Goal: Task Accomplishment & Management: Complete application form

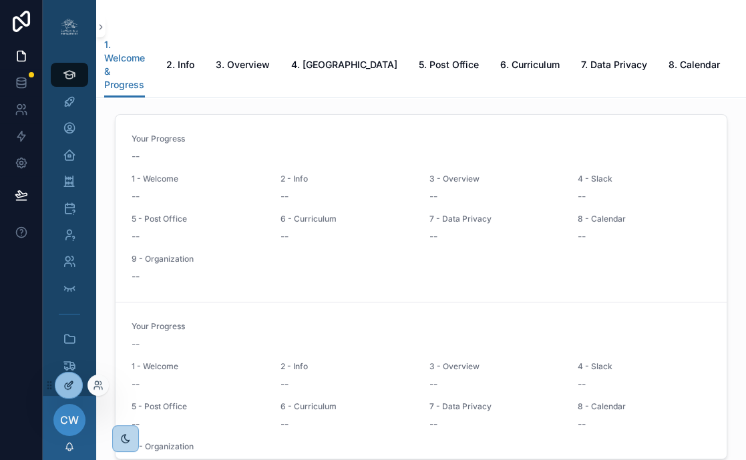
click at [69, 383] on icon at bounding box center [69, 383] width 5 height 5
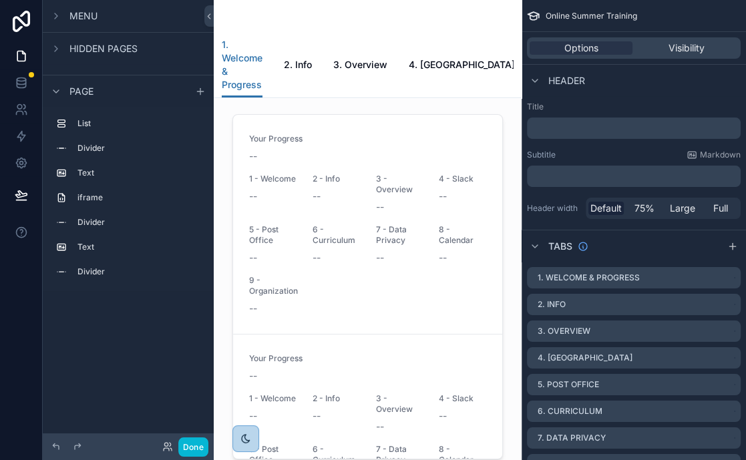
click at [73, 389] on div "Menu Hidden pages Page List Divider Text iframe Divider Text Divider Text Notic…" at bounding box center [128, 222] width 171 height 444
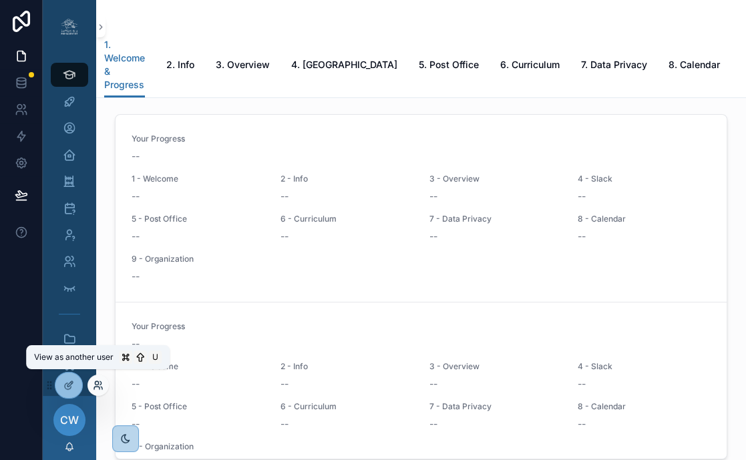
click at [97, 387] on icon at bounding box center [96, 388] width 5 height 3
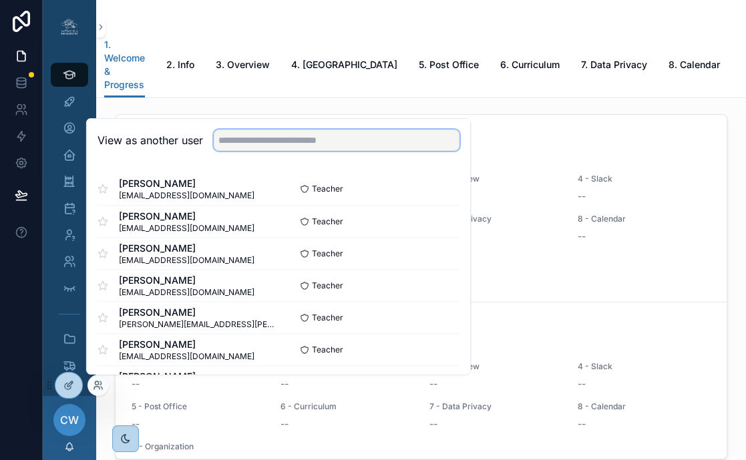
click at [268, 146] on input "text" at bounding box center [337, 140] width 246 height 21
type input "**********"
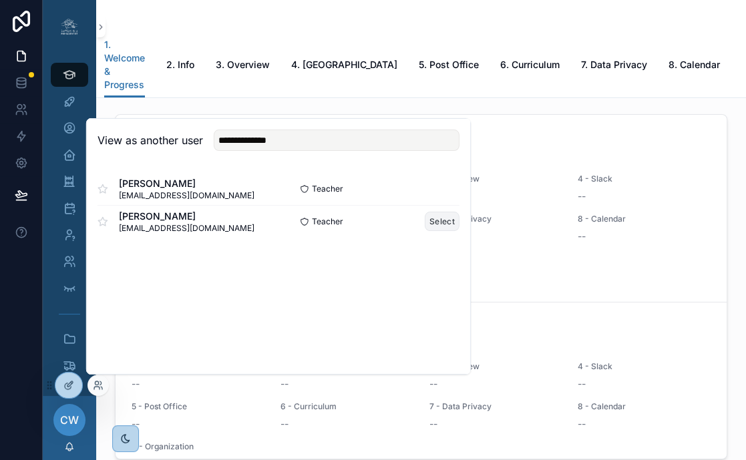
click at [435, 223] on button "Select" at bounding box center [442, 221] width 35 height 19
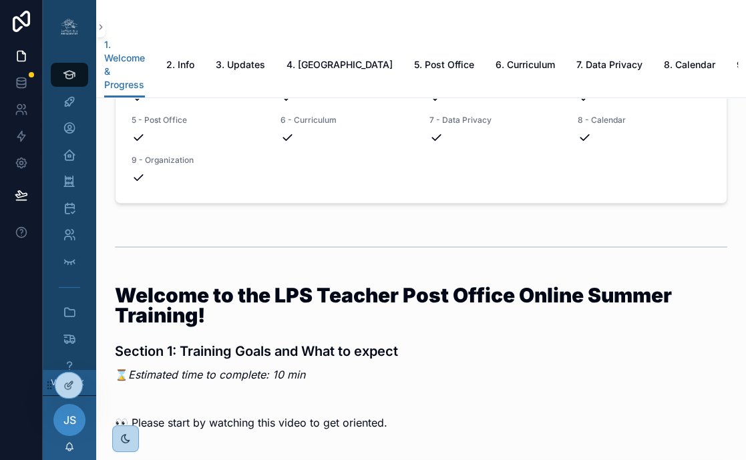
scroll to position [318, 0]
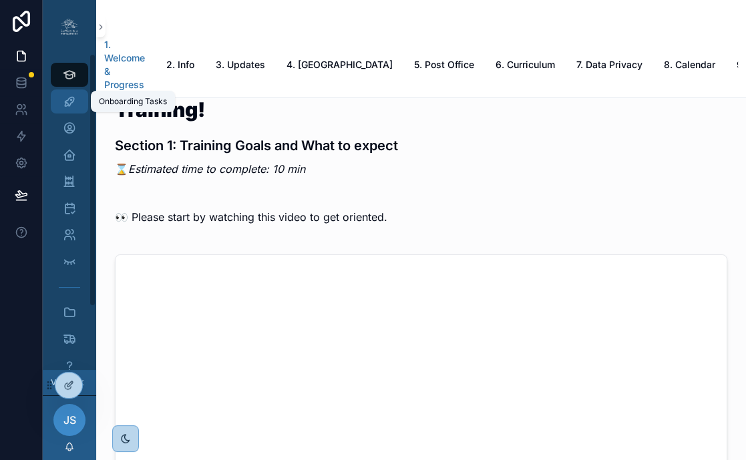
click at [71, 107] on icon "scrollable content" at bounding box center [69, 101] width 13 height 13
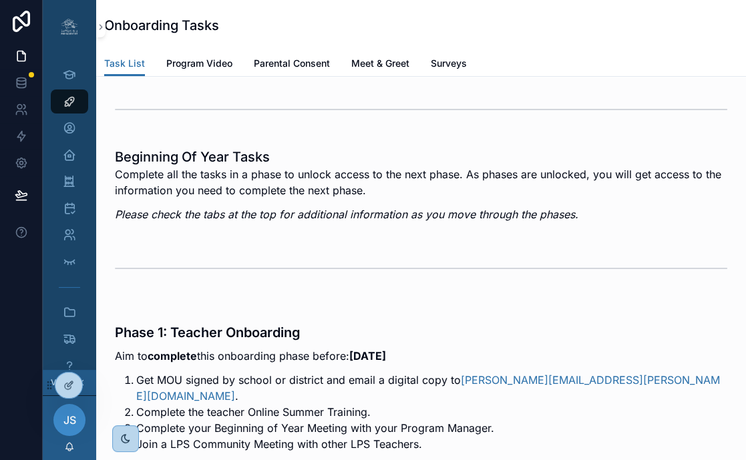
scroll to position [190, 0]
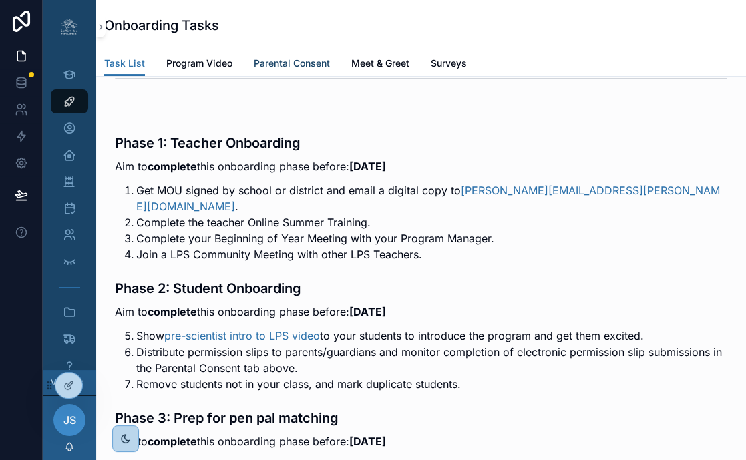
click at [326, 61] on span "Parental Consent" at bounding box center [292, 63] width 76 height 13
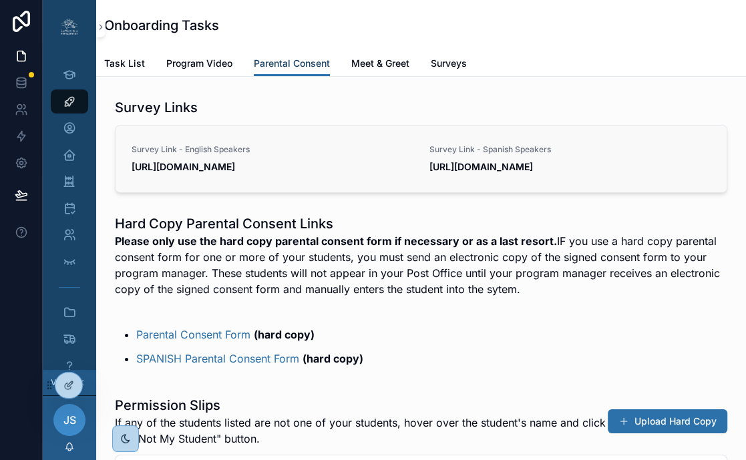
scroll to position [186, 0]
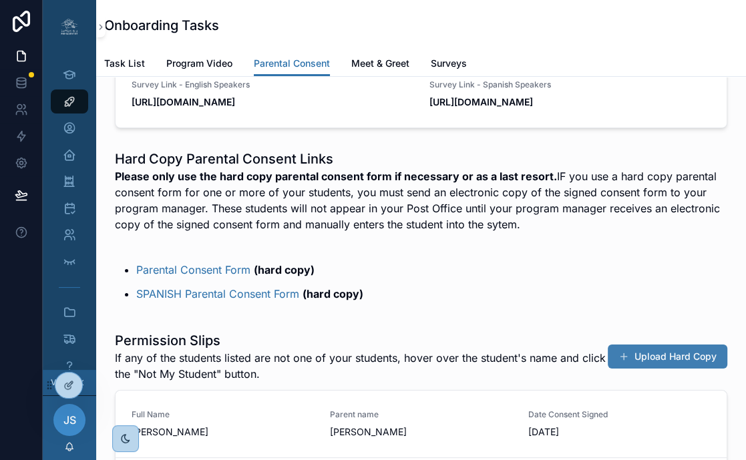
click at [640, 369] on button "Upload Hard Copy" at bounding box center [668, 357] width 120 height 24
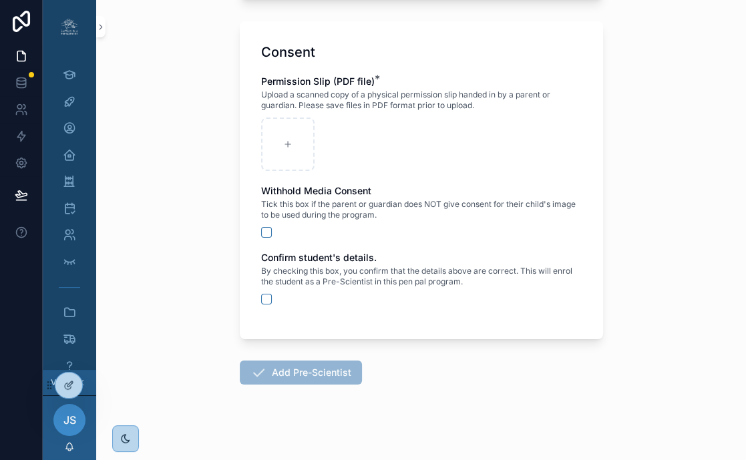
scroll to position [679, 0]
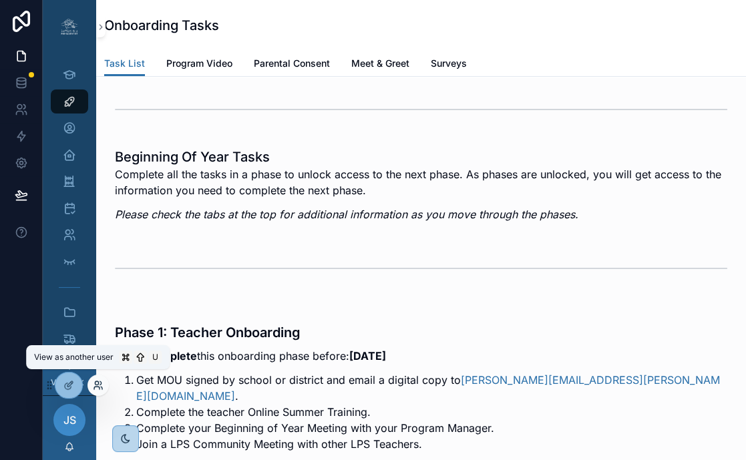
click at [95, 387] on icon at bounding box center [96, 388] width 5 height 3
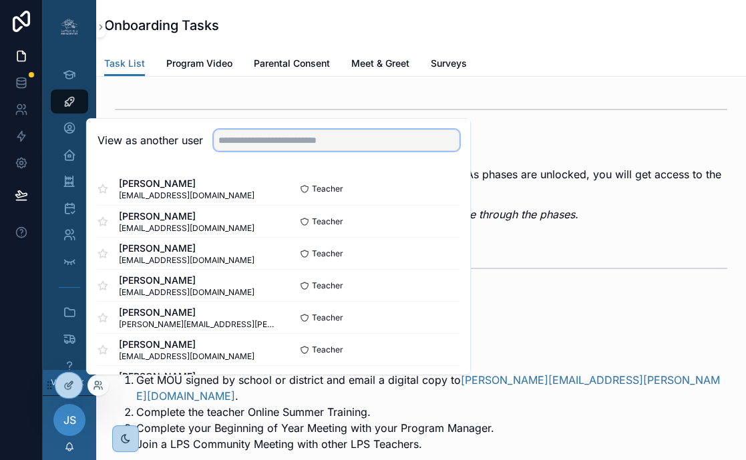
click at [237, 142] on input "text" at bounding box center [337, 140] width 246 height 21
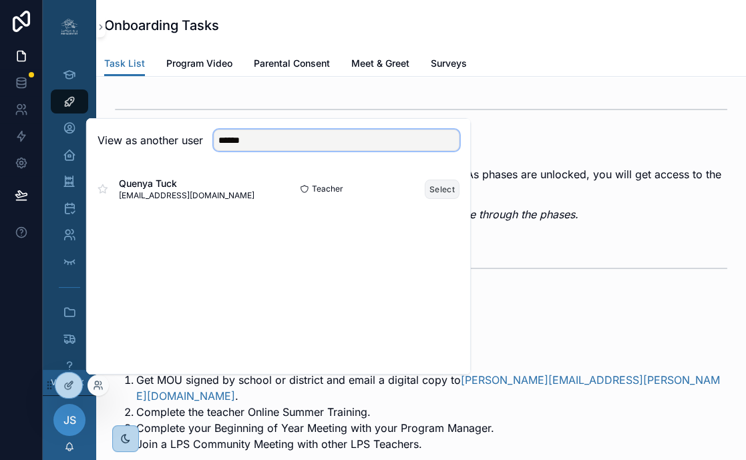
type input "******"
click at [436, 189] on button "Select" at bounding box center [442, 189] width 35 height 19
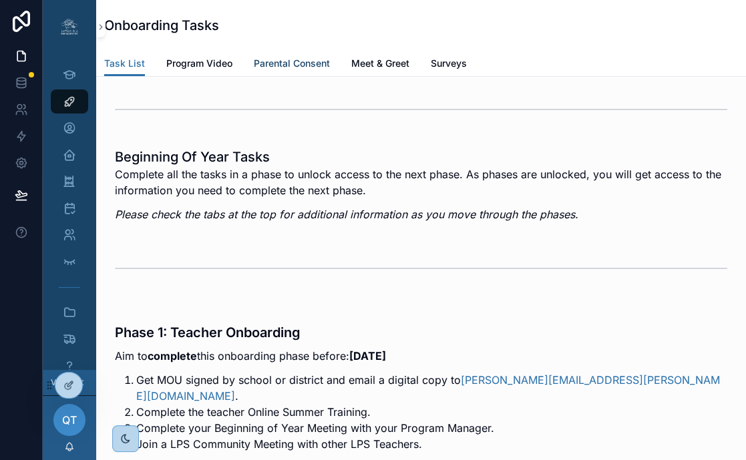
click at [308, 69] on span "Parental Consent" at bounding box center [292, 63] width 76 height 13
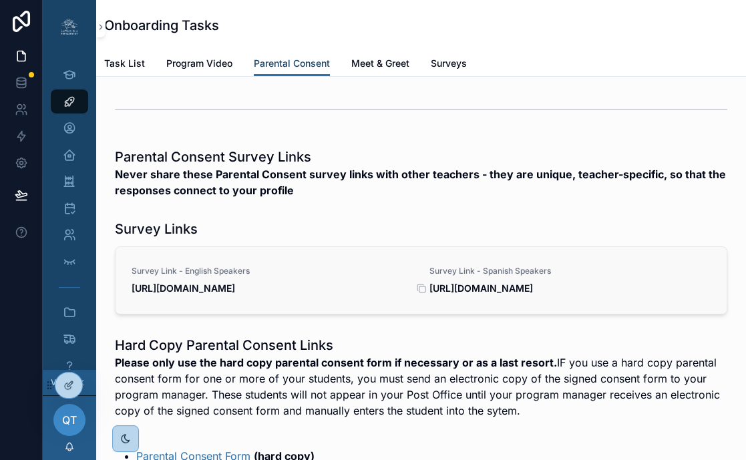
scroll to position [143, 0]
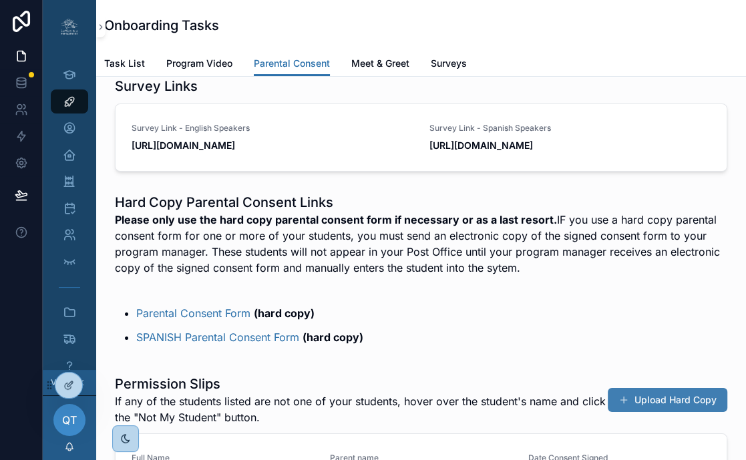
click at [633, 409] on button "Upload Hard Copy" at bounding box center [668, 400] width 120 height 24
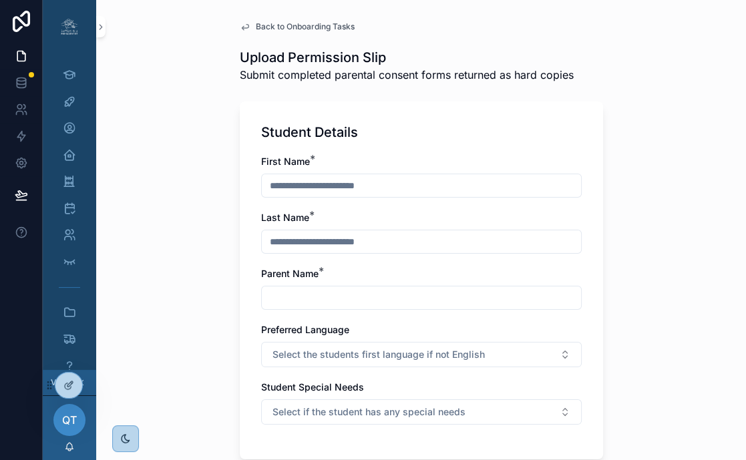
click at [384, 190] on input "scrollable content" at bounding box center [421, 185] width 319 height 19
paste input "**********"
drag, startPoint x: 389, startPoint y: 189, endPoint x: 296, endPoint y: 190, distance: 92.8
click at [296, 190] on input "**********" at bounding box center [421, 185] width 319 height 19
type input "**********"
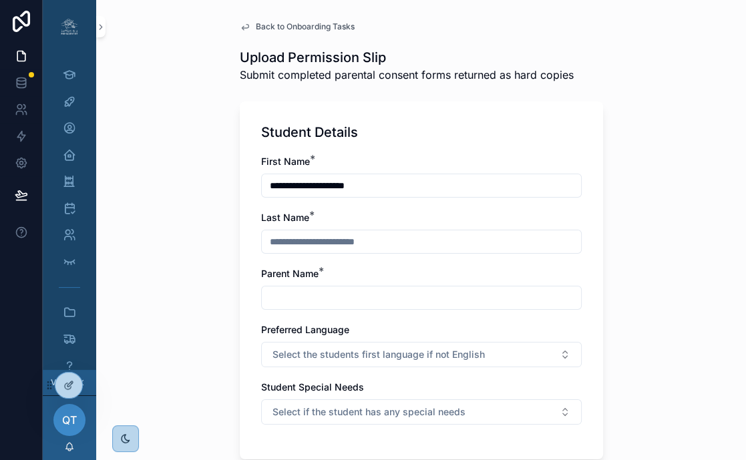
click at [302, 236] on input "scrollable content" at bounding box center [421, 241] width 319 height 19
paste input "**********"
type input "**********"
drag, startPoint x: 381, startPoint y: 182, endPoint x: 360, endPoint y: 192, distance: 23.3
click at [361, 192] on input "**********" at bounding box center [421, 185] width 319 height 19
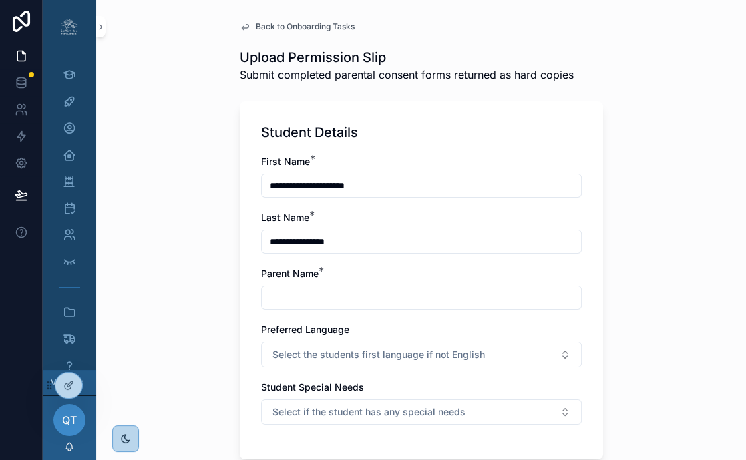
click at [383, 188] on input "**********" at bounding box center [421, 185] width 319 height 19
drag, startPoint x: 383, startPoint y: 188, endPoint x: 308, endPoint y: 190, distance: 74.1
click at [308, 190] on input "**********" at bounding box center [421, 185] width 319 height 19
type input "*****"
click at [358, 288] on div "scrollable content" at bounding box center [421, 298] width 320 height 24
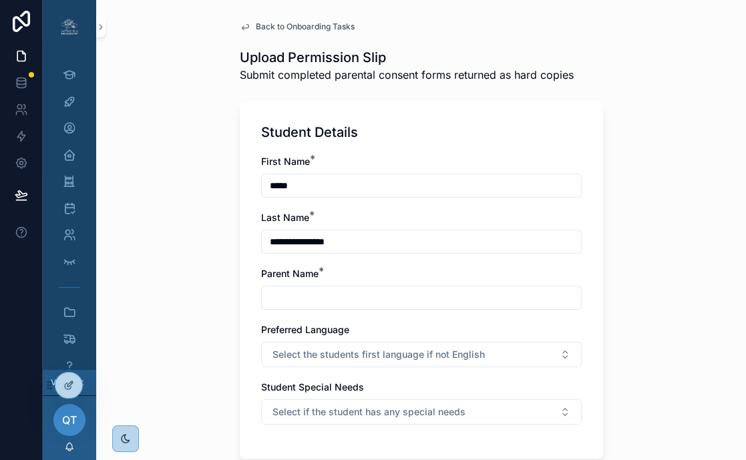
click at [357, 296] on input "scrollable content" at bounding box center [421, 297] width 319 height 19
type input "**********"
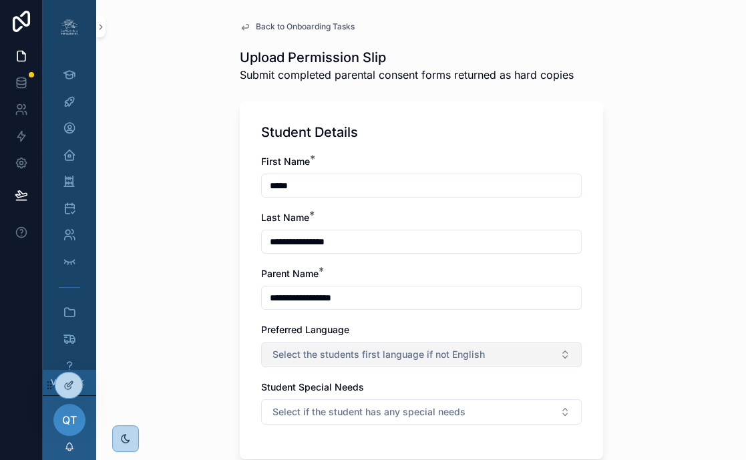
click at [371, 348] on span "Select the students first language if not English" at bounding box center [378, 354] width 212 height 13
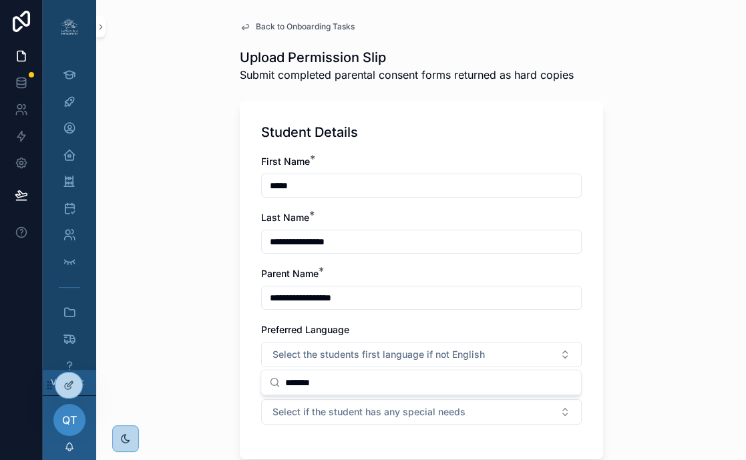
type input "*******"
click at [598, 361] on div "**********" at bounding box center [421, 280] width 363 height 358
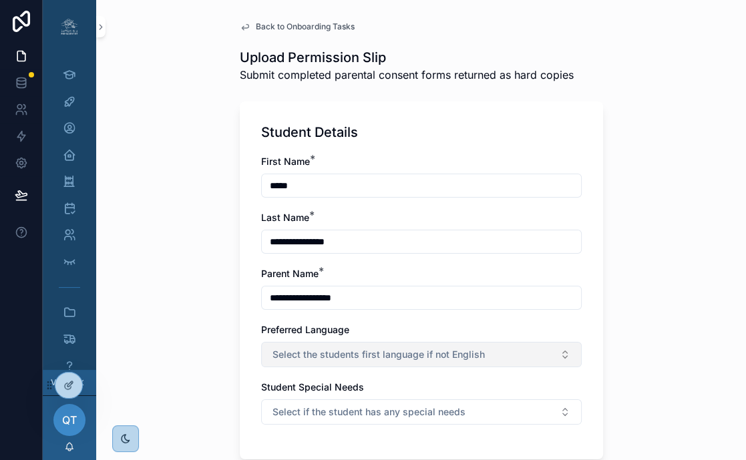
click at [529, 357] on button "Select the students first language if not English" at bounding box center [421, 354] width 320 height 25
click at [528, 357] on button "Select the students first language if not English" at bounding box center [421, 354] width 320 height 25
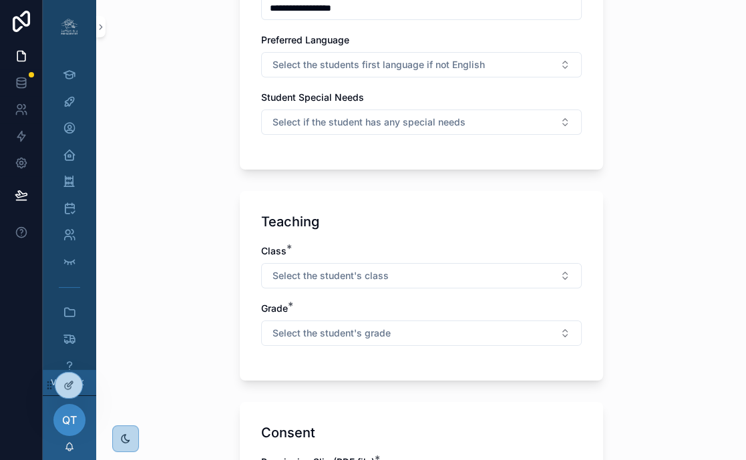
scroll to position [326, 0]
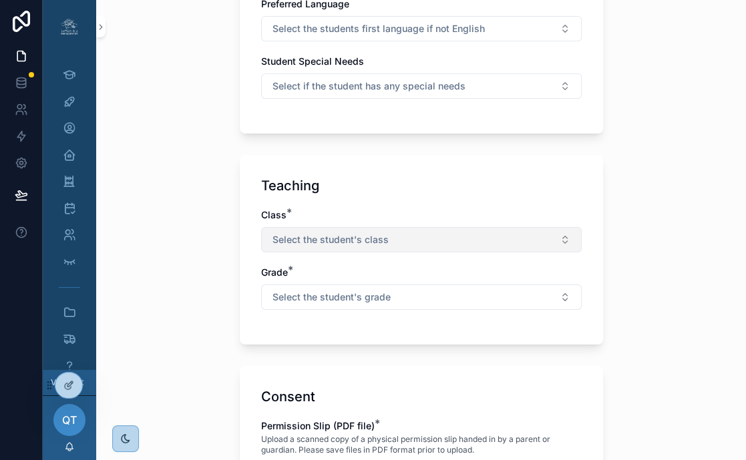
click at [526, 227] on button "Select the student's class" at bounding box center [421, 239] width 320 height 25
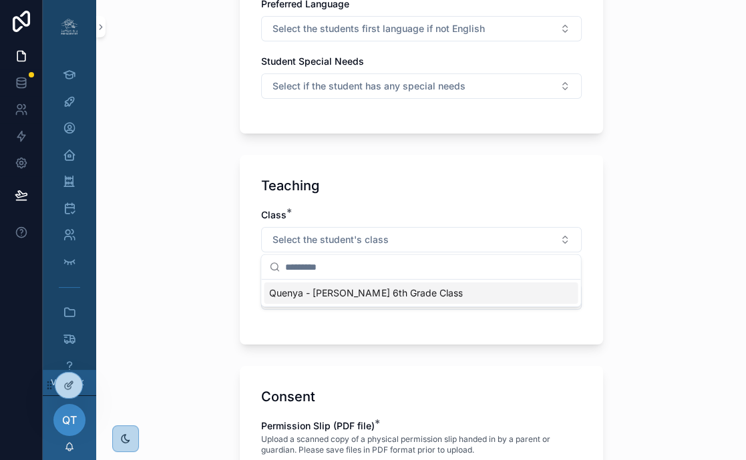
click at [521, 296] on div "Quenya - Ms. Tuck's 6th Grade Class" at bounding box center [421, 292] width 314 height 21
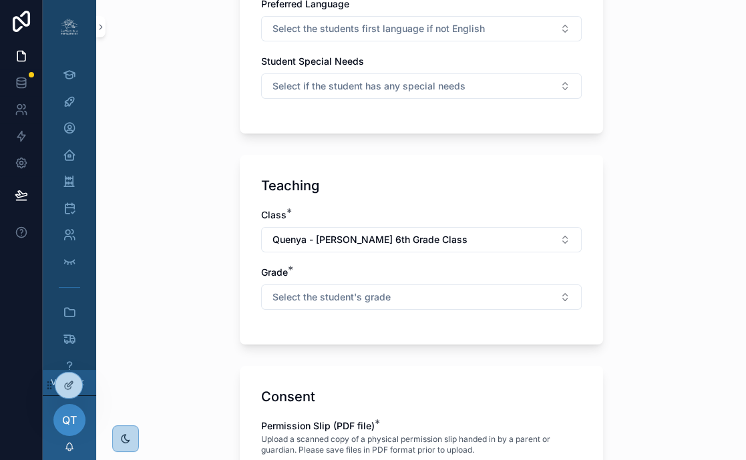
click at [521, 296] on button "Select the student's grade" at bounding box center [421, 296] width 320 height 25
click at [509, 357] on div "6th" at bounding box center [421, 349] width 314 height 21
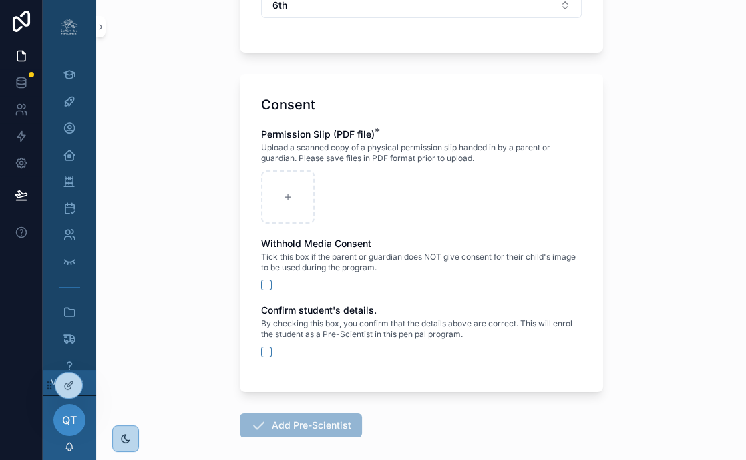
scroll to position [665, 0]
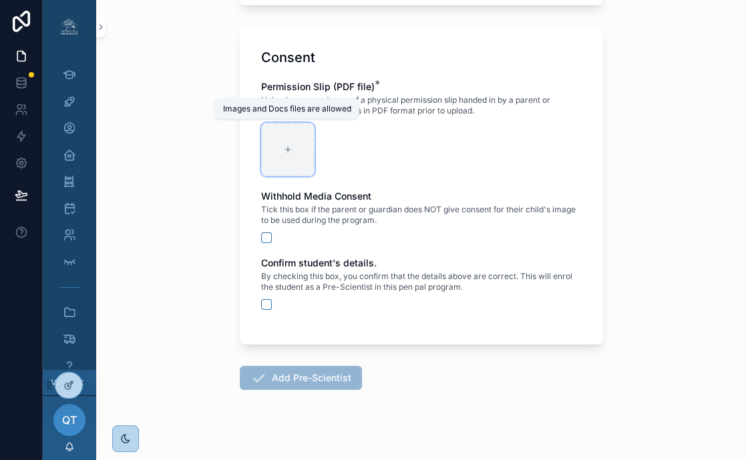
click at [285, 142] on div "scrollable content" at bounding box center [287, 149] width 53 height 53
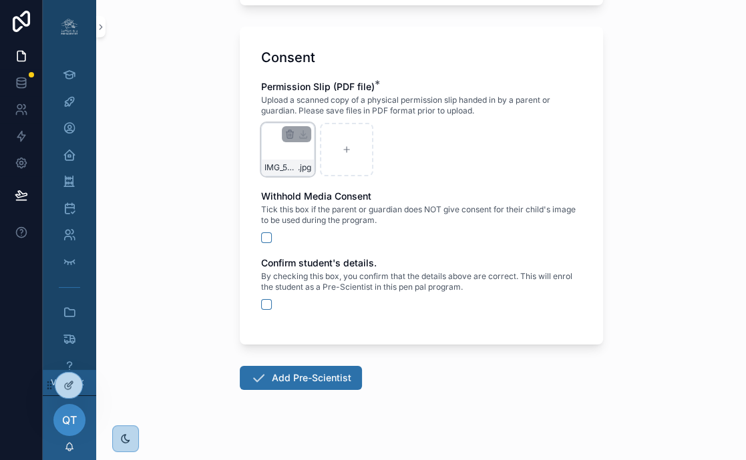
click at [292, 147] on div "IMG_5218 .jpg" at bounding box center [287, 149] width 53 height 53
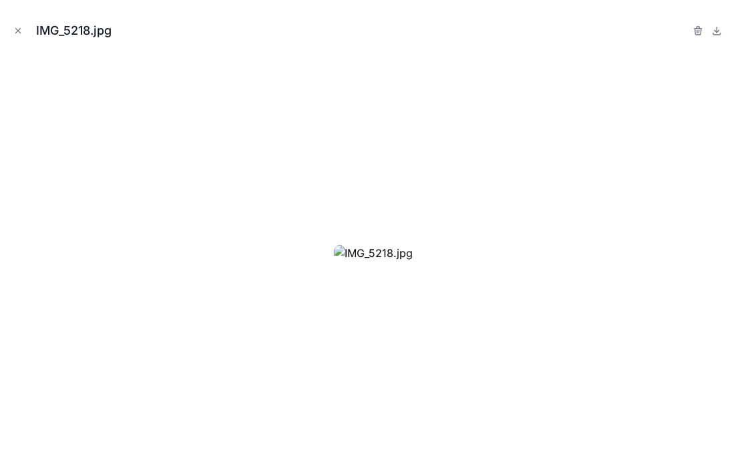
click at [632, 247] on div at bounding box center [373, 252] width 724 height 393
click at [15, 29] on icon "Close modal" at bounding box center [17, 30] width 9 height 9
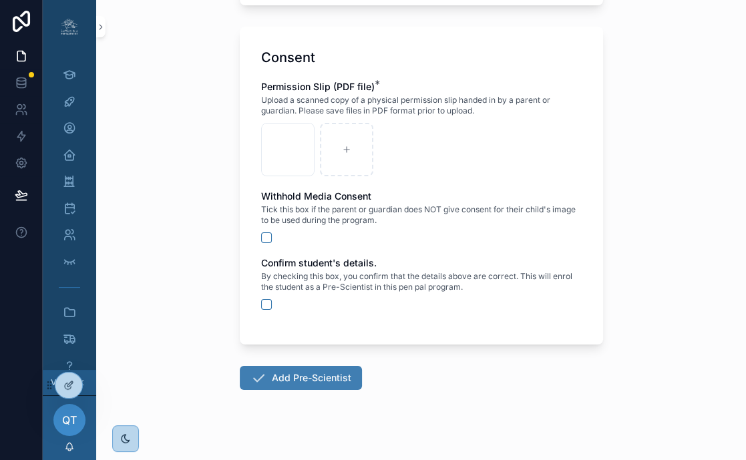
click at [293, 378] on button "Add Pre-Scientist" at bounding box center [301, 378] width 122 height 24
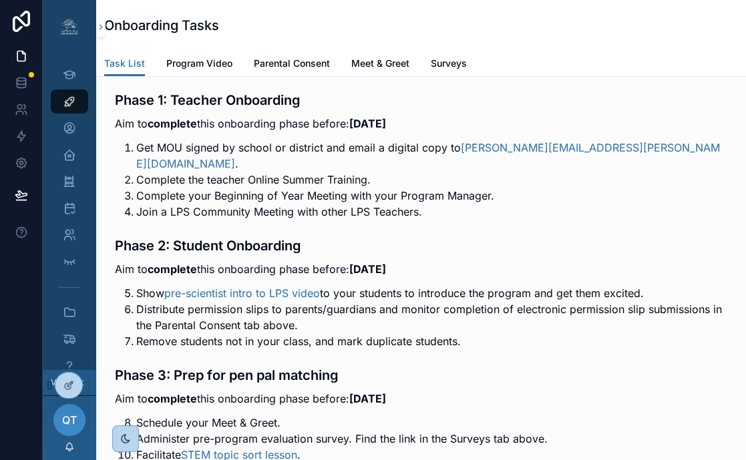
scroll to position [260, 0]
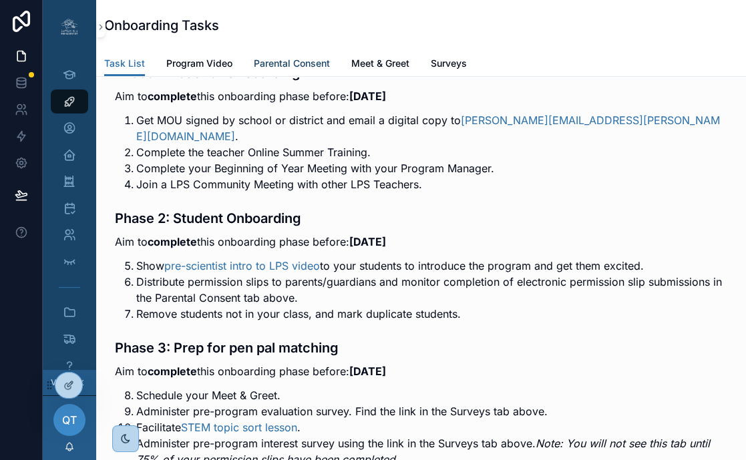
click at [299, 57] on span "Parental Consent" at bounding box center [292, 63] width 76 height 13
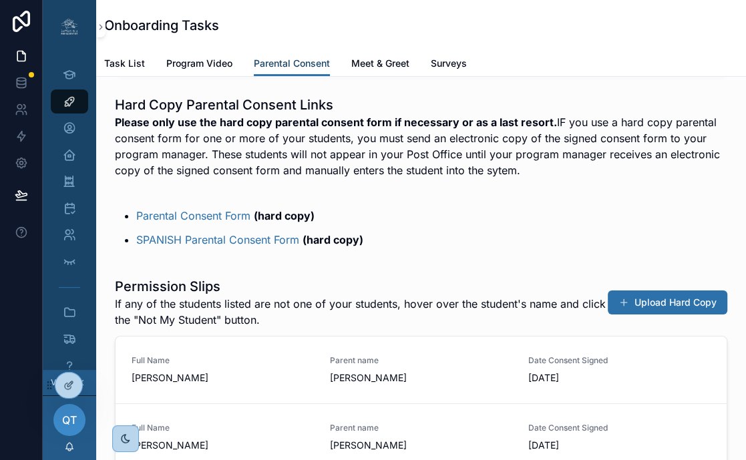
scroll to position [268, 0]
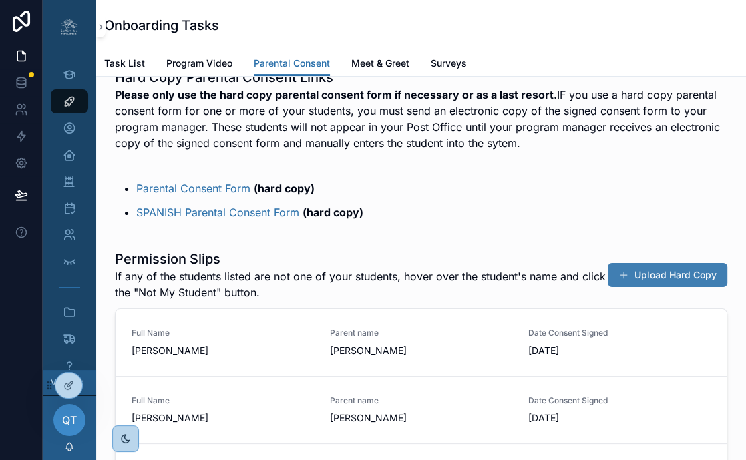
click at [642, 286] on button "Upload Hard Copy" at bounding box center [668, 275] width 120 height 24
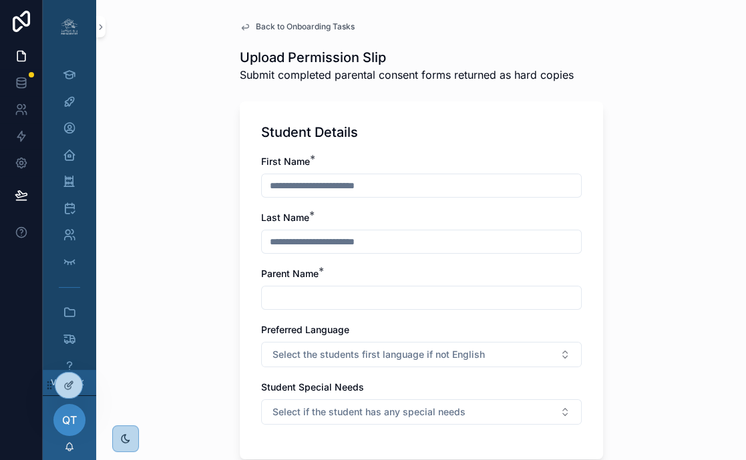
click at [334, 182] on input "scrollable content" at bounding box center [421, 185] width 319 height 19
drag, startPoint x: 349, startPoint y: 186, endPoint x: 303, endPoint y: 187, distance: 46.1
click at [303, 187] on input "**********" at bounding box center [421, 185] width 319 height 19
type input "******"
click at [304, 241] on input "scrollable content" at bounding box center [421, 241] width 319 height 19
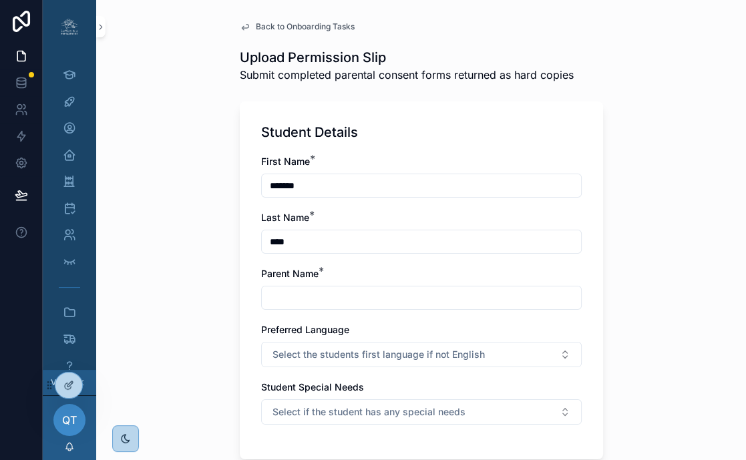
type input "****"
click at [296, 298] on input "scrollable content" at bounding box center [421, 297] width 319 height 19
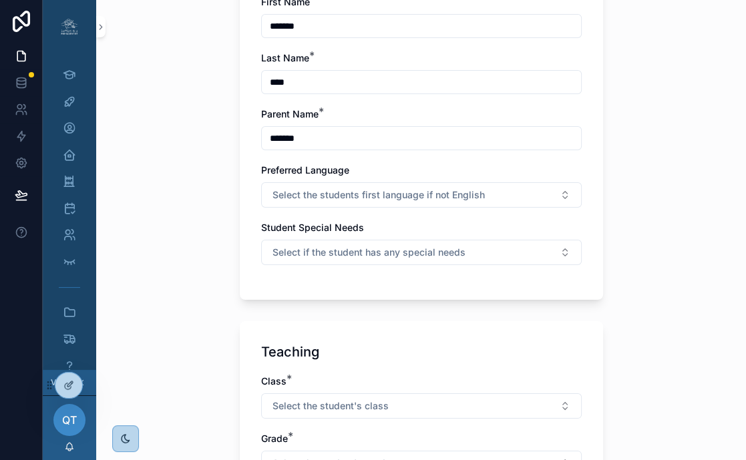
click at [283, 138] on input "*******" at bounding box center [421, 138] width 319 height 19
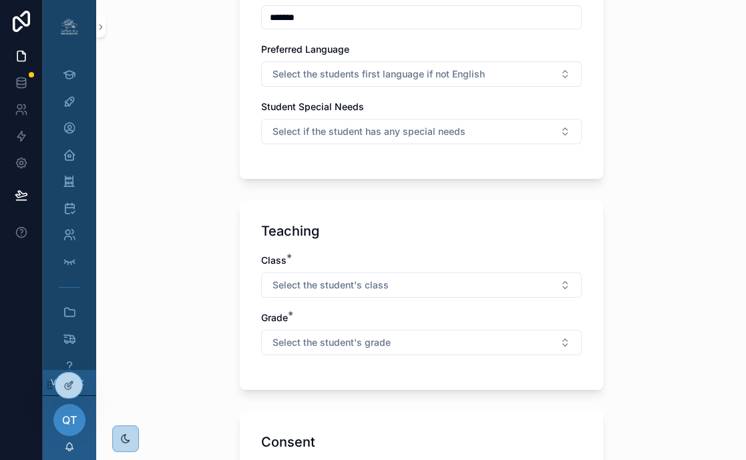
scroll to position [302, 0]
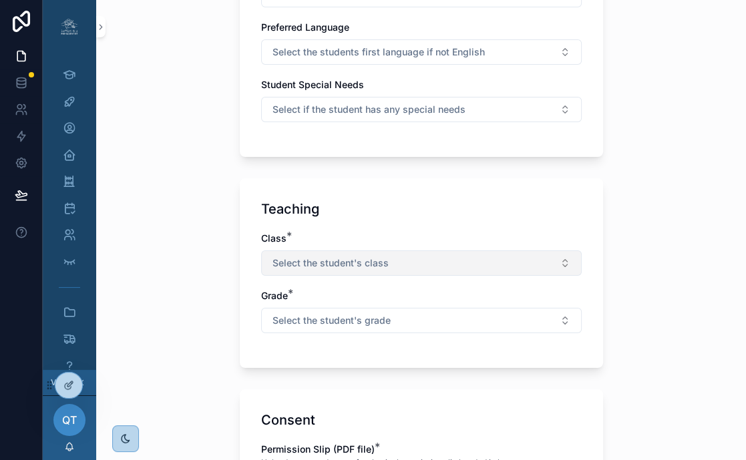
type input "*******"
click at [361, 262] on span "Select the student's class" at bounding box center [330, 262] width 116 height 13
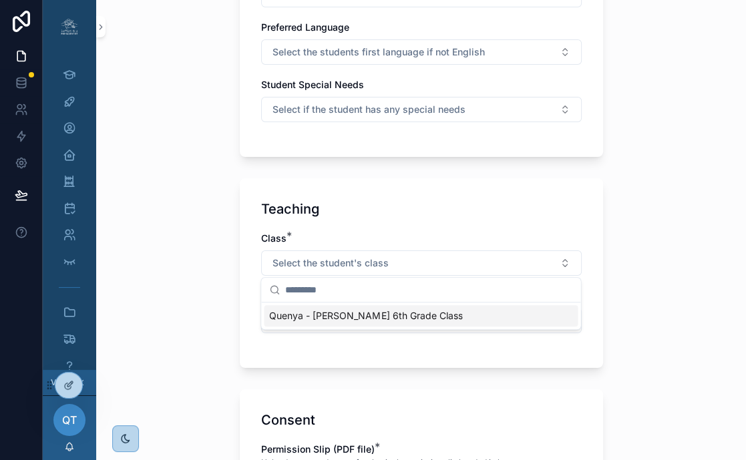
click at [339, 312] on span "Quenya - Ms. Tuck's 6th Grade Class" at bounding box center [365, 315] width 193 height 13
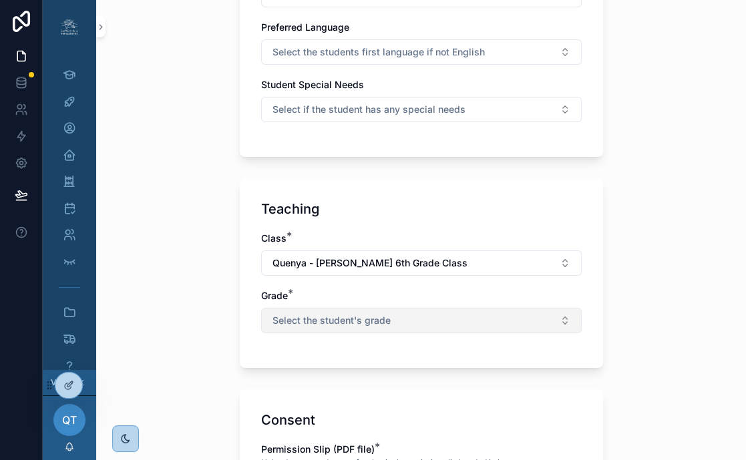
click at [321, 329] on button "Select the student's grade" at bounding box center [421, 320] width 320 height 25
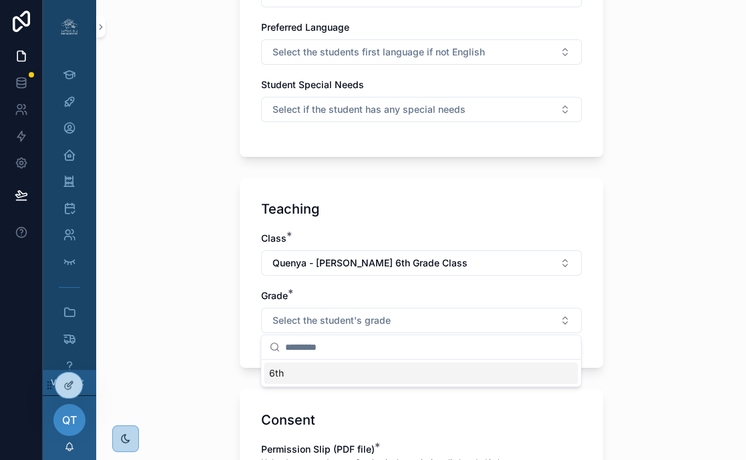
click at [301, 379] on div "6th" at bounding box center [421, 373] width 314 height 21
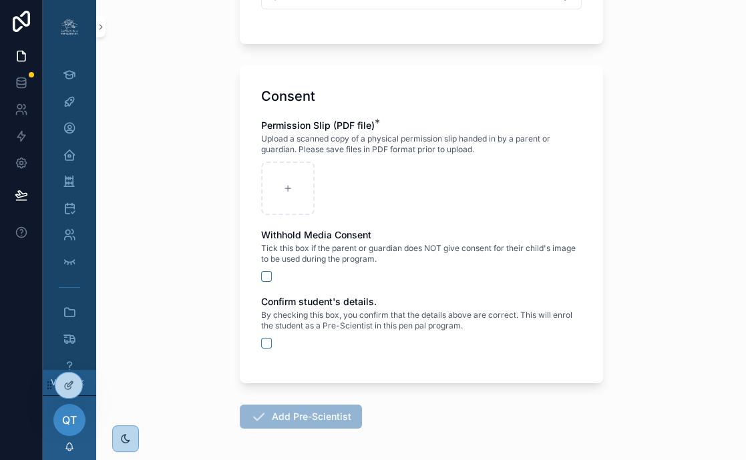
scroll to position [679, 0]
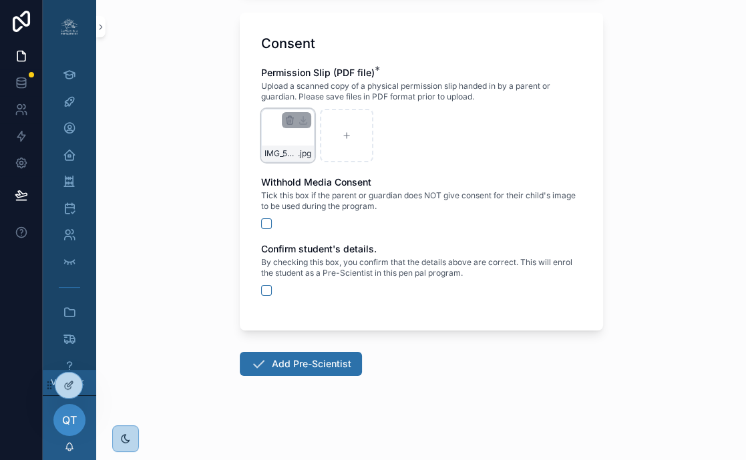
click at [298, 140] on div "IMG_5219 (1) .jpg" at bounding box center [287, 135] width 53 height 53
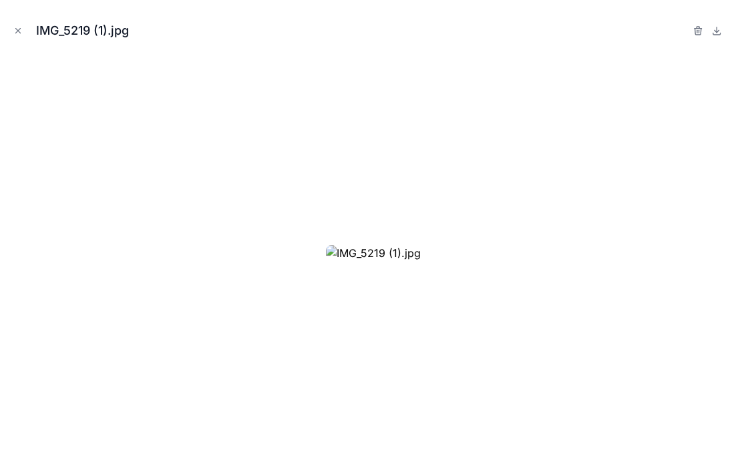
click at [627, 210] on div at bounding box center [373, 252] width 724 height 393
click at [19, 31] on icon "Close modal" at bounding box center [18, 31] width 5 height 5
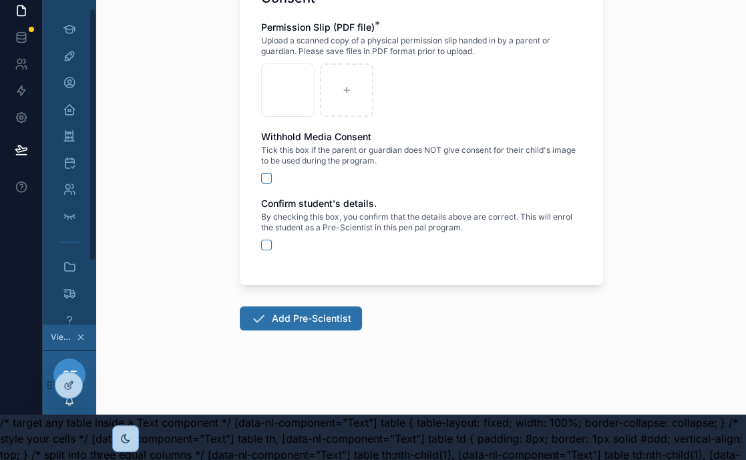
scroll to position [80, 0]
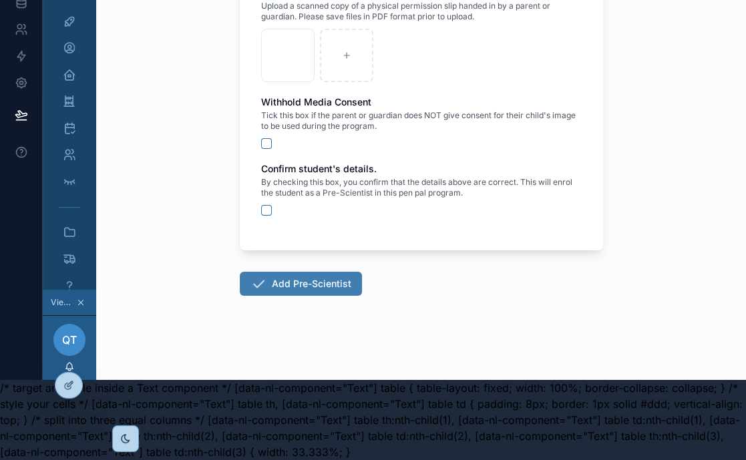
click at [298, 274] on button "Add Pre-Scientist" at bounding box center [301, 284] width 122 height 24
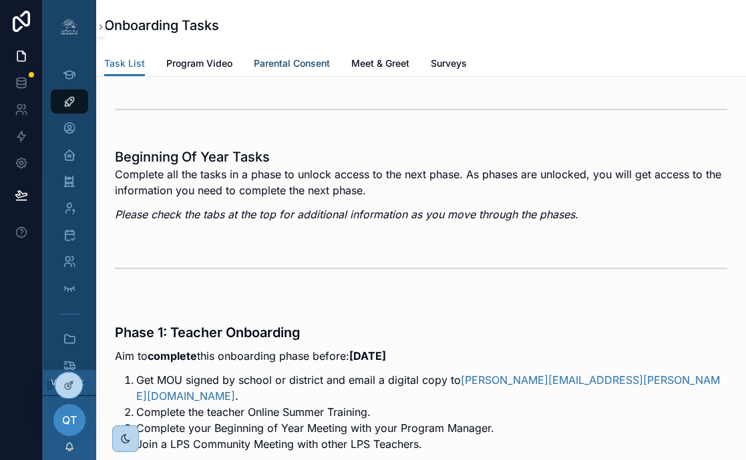
click at [299, 58] on span "Parental Consent" at bounding box center [292, 63] width 76 height 13
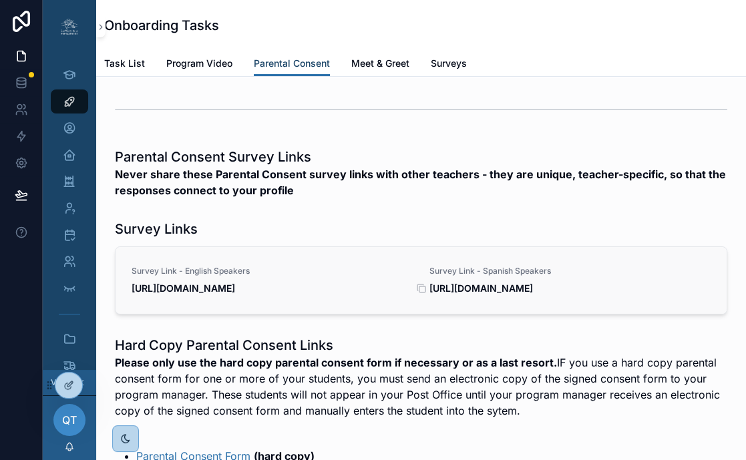
scroll to position [310, 0]
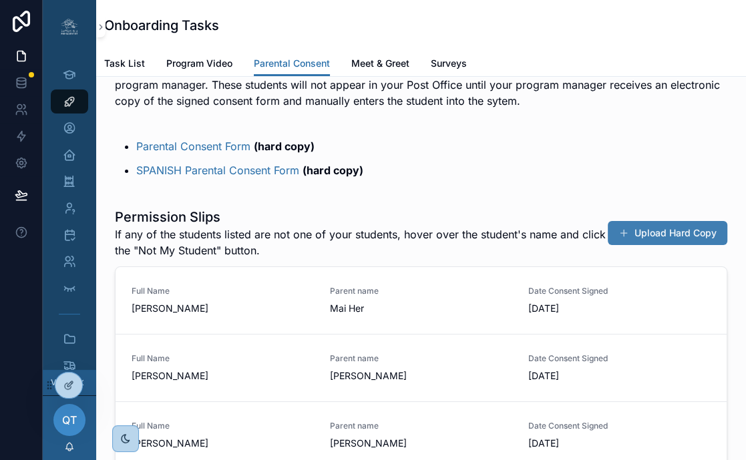
click at [713, 245] on button "Upload Hard Copy" at bounding box center [668, 233] width 120 height 24
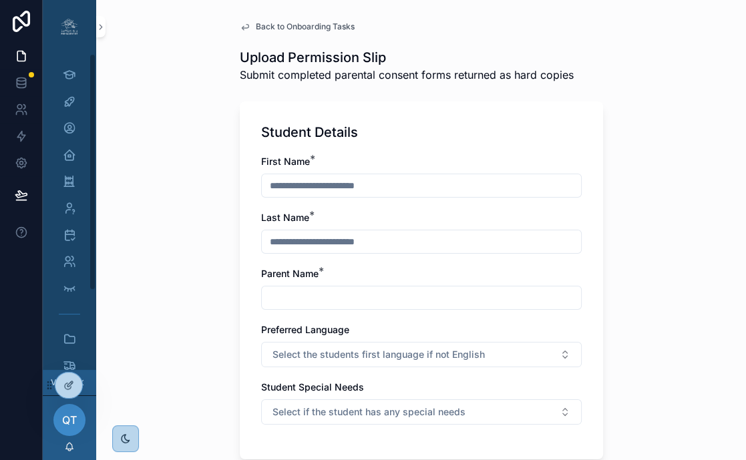
click at [274, 186] on input "scrollable content" at bounding box center [421, 185] width 319 height 19
type input "******"
click at [353, 241] on input "scrollable content" at bounding box center [421, 241] width 319 height 19
click at [327, 295] on input "scrollable content" at bounding box center [421, 297] width 319 height 19
click at [383, 240] on input "scrollable content" at bounding box center [421, 241] width 319 height 19
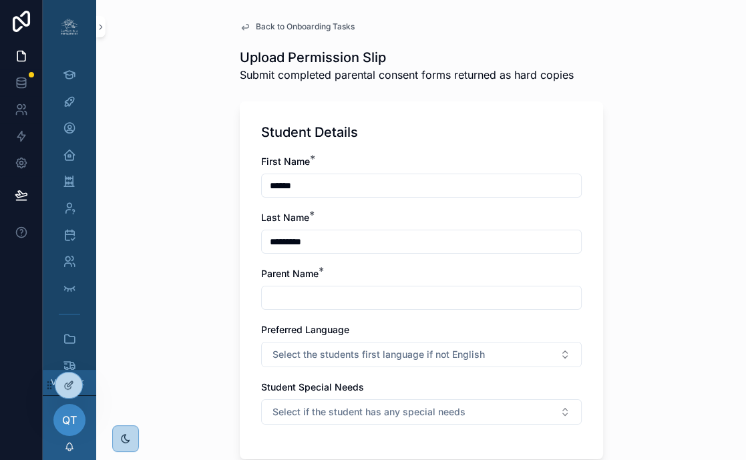
click at [274, 244] on input "*********" at bounding box center [421, 241] width 319 height 19
type input "*********"
click at [310, 290] on input "scrollable content" at bounding box center [421, 297] width 319 height 19
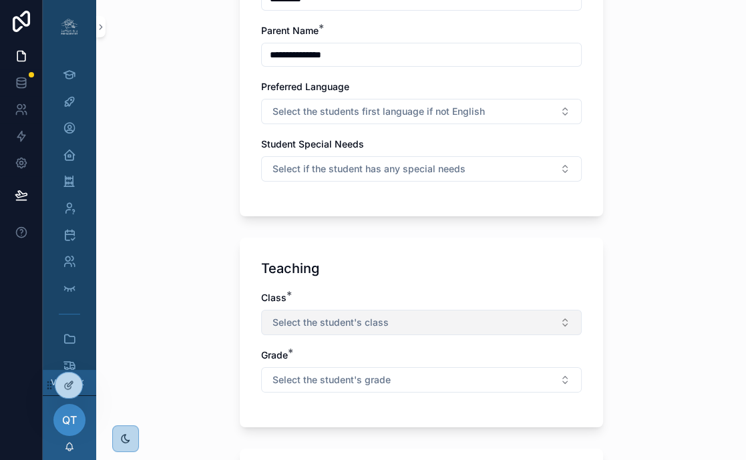
type input "**********"
click at [411, 327] on button "Select the student's class" at bounding box center [421, 322] width 320 height 25
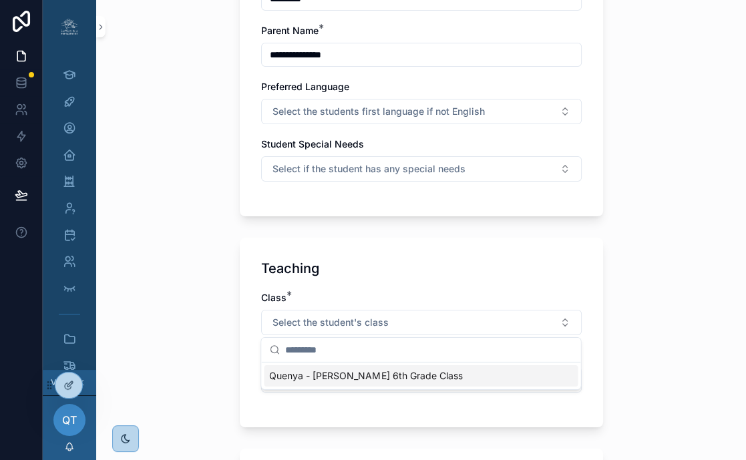
click at [397, 373] on span "Quenya - Ms. Tuck's 6th Grade Class" at bounding box center [365, 375] width 193 height 13
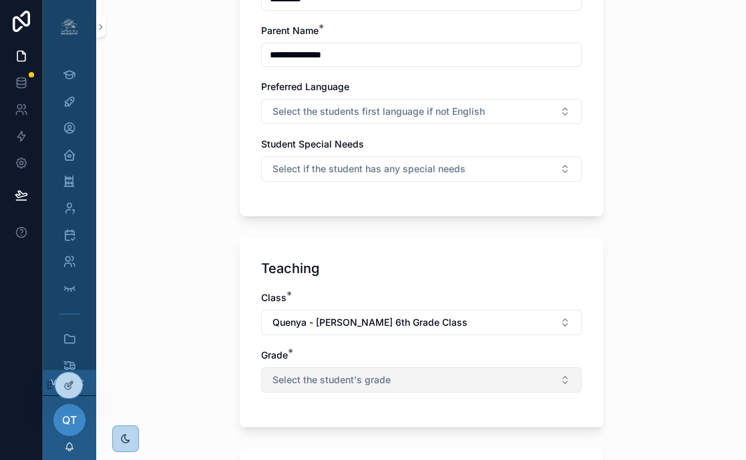
click at [442, 383] on button "Select the student's grade" at bounding box center [421, 379] width 320 height 25
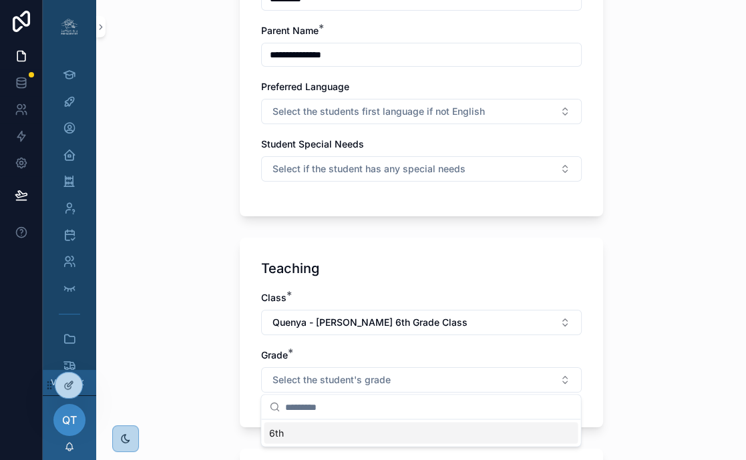
click at [401, 433] on div "6th" at bounding box center [421, 432] width 314 height 21
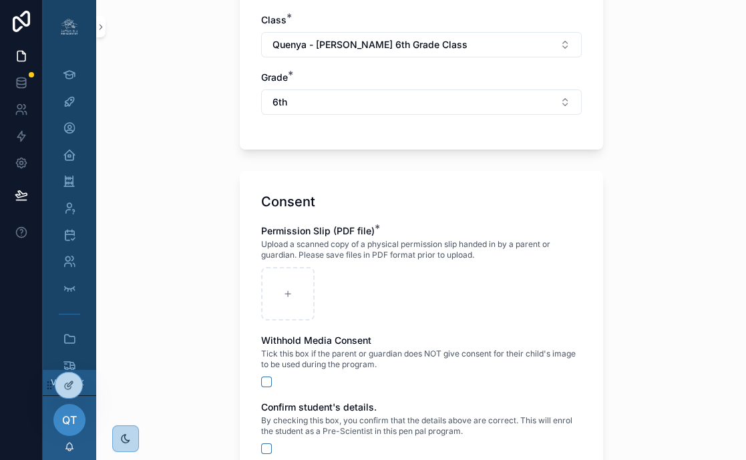
scroll to position [679, 0]
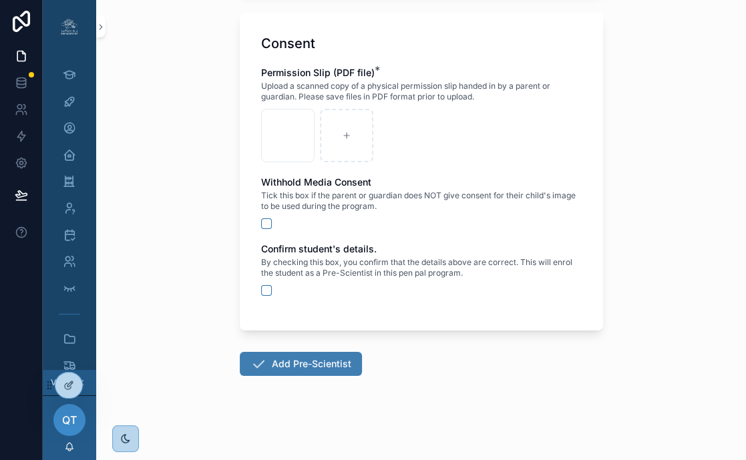
click at [288, 368] on button "Add Pre-Scientist" at bounding box center [301, 364] width 122 height 24
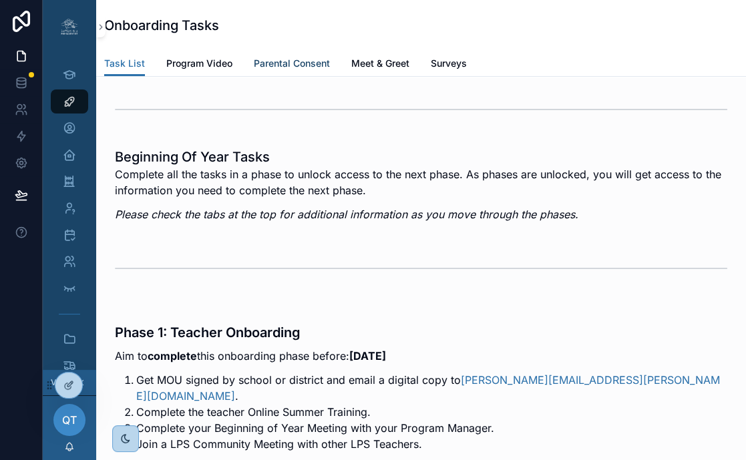
click at [295, 63] on span "Parental Consent" at bounding box center [292, 63] width 76 height 13
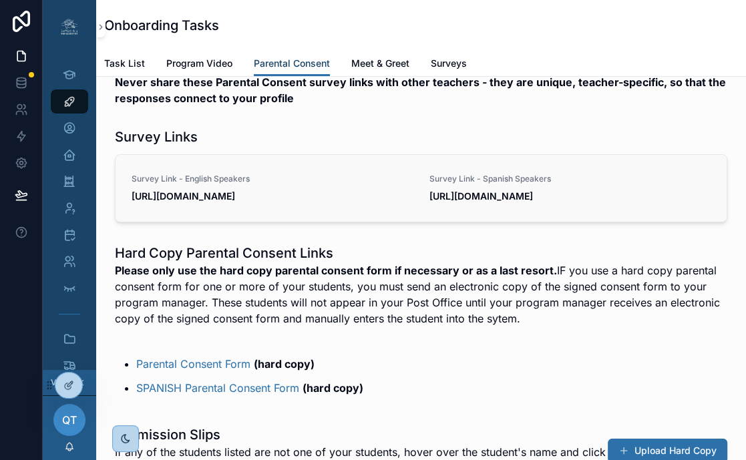
scroll to position [203, 0]
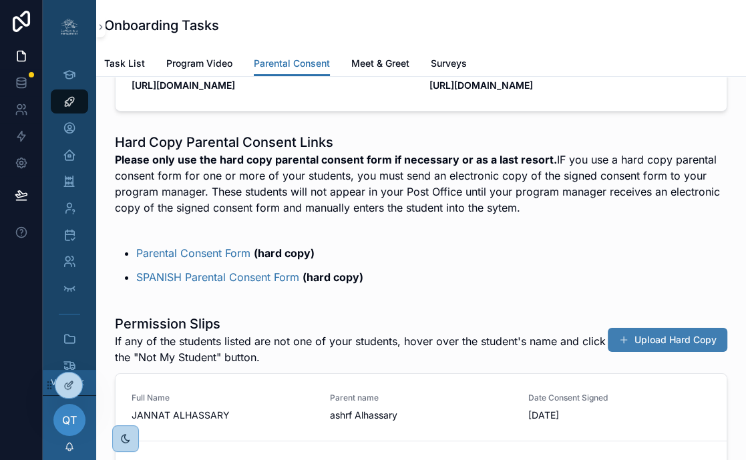
click at [636, 352] on button "Upload Hard Copy" at bounding box center [668, 340] width 120 height 24
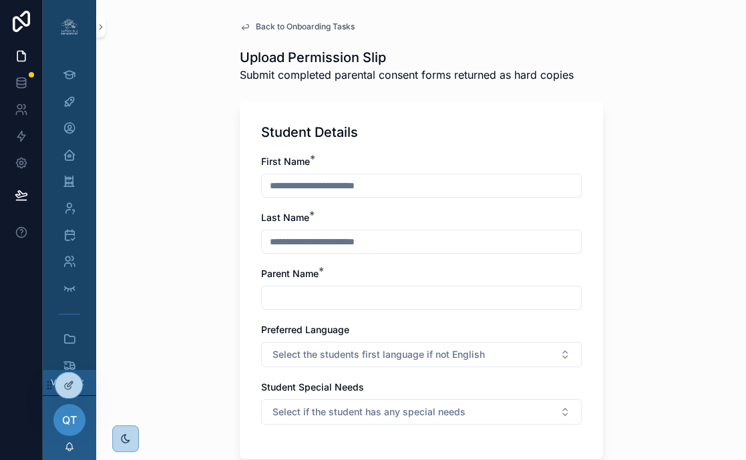
click at [440, 194] on input "scrollable content" at bounding box center [421, 185] width 319 height 19
type input "********"
click at [375, 235] on input "scrollable content" at bounding box center [421, 241] width 319 height 19
type input "*******"
click at [361, 299] on input "scrollable content" at bounding box center [421, 297] width 319 height 19
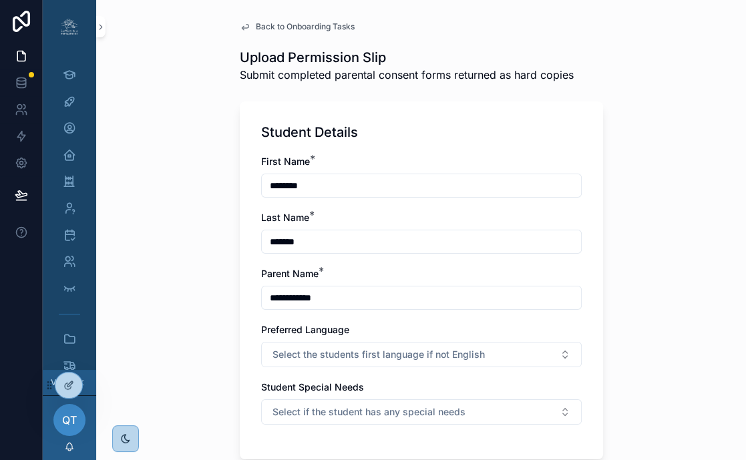
scroll to position [266, 0]
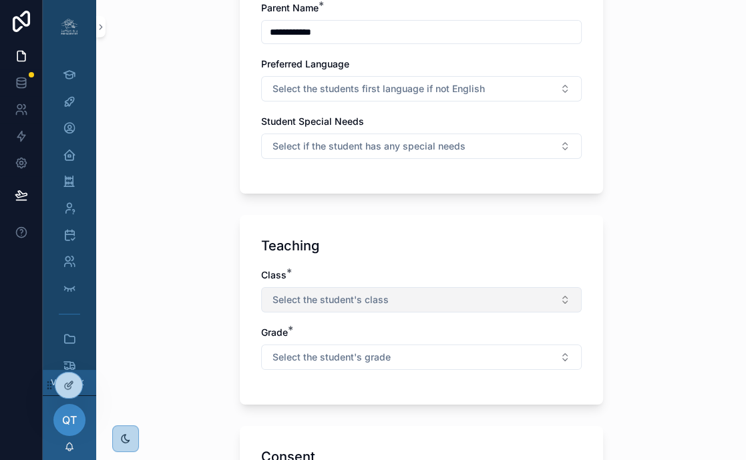
type input "**********"
click at [357, 300] on span "Select the student's class" at bounding box center [330, 299] width 116 height 13
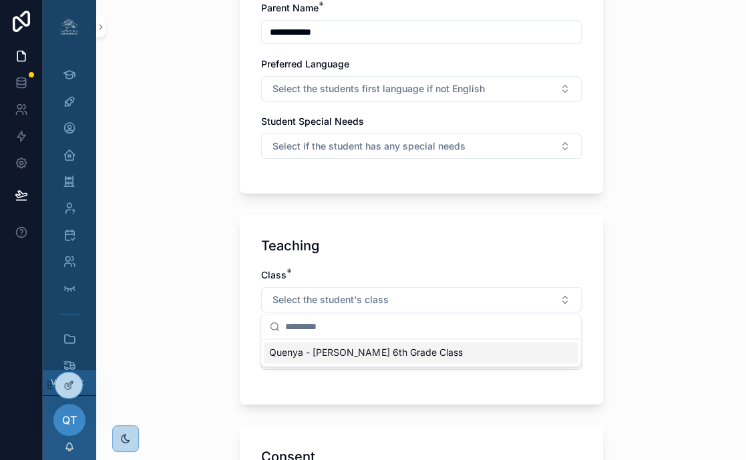
click at [369, 353] on span "Quenya - Ms. Tuck's 6th Grade Class" at bounding box center [365, 352] width 193 height 13
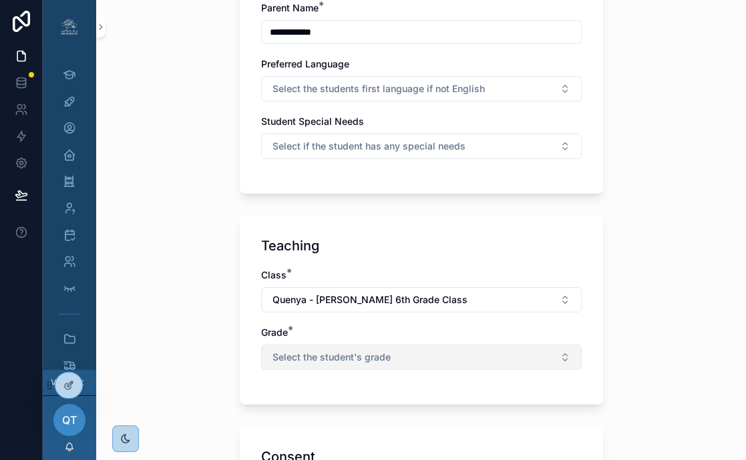
click at [389, 359] on span "Select the student's grade" at bounding box center [331, 357] width 118 height 13
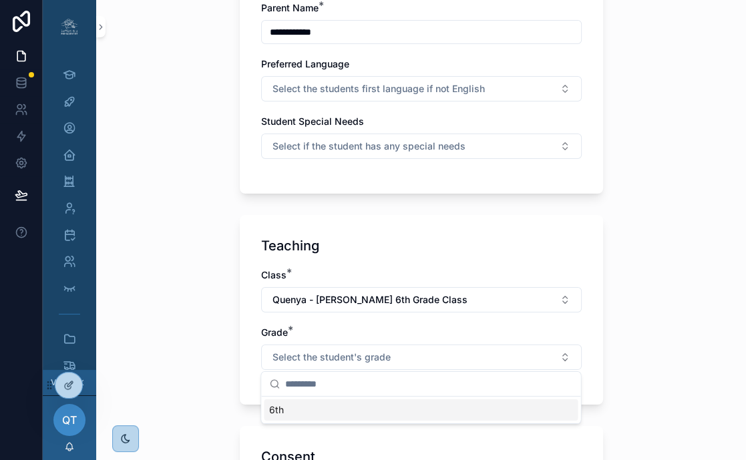
click at [373, 406] on div "6th" at bounding box center [421, 409] width 314 height 21
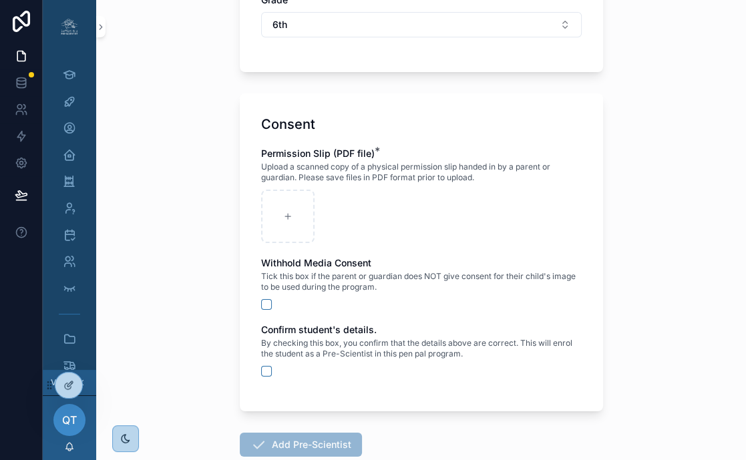
scroll to position [654, 0]
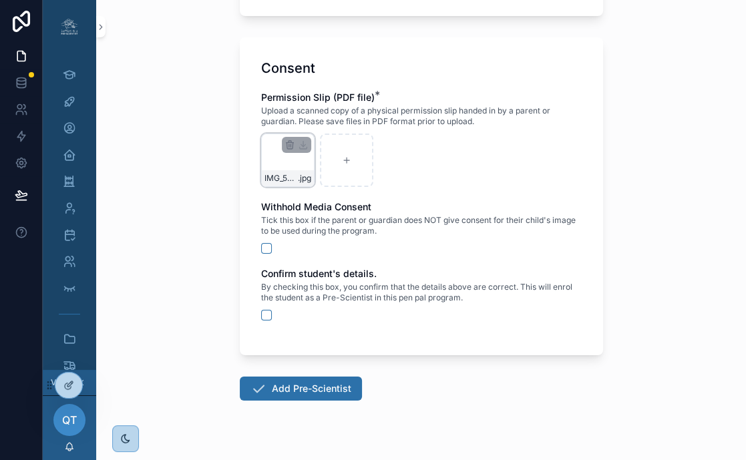
click at [302, 159] on div "IMG_5220 .jpg" at bounding box center [287, 160] width 53 height 53
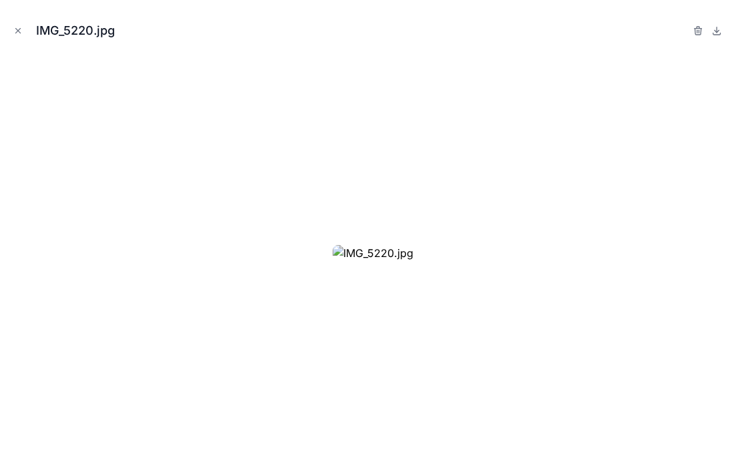
click at [333, 245] on img at bounding box center [373, 253] width 81 height 16
click at [17, 32] on icon "Close modal" at bounding box center [17, 30] width 9 height 9
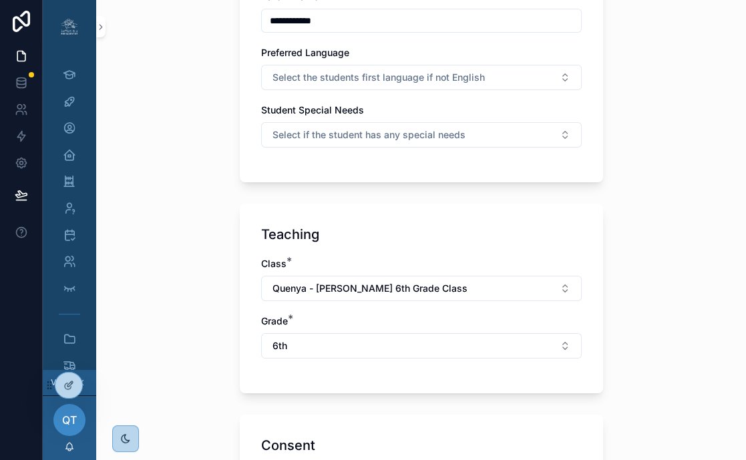
scroll to position [614, 0]
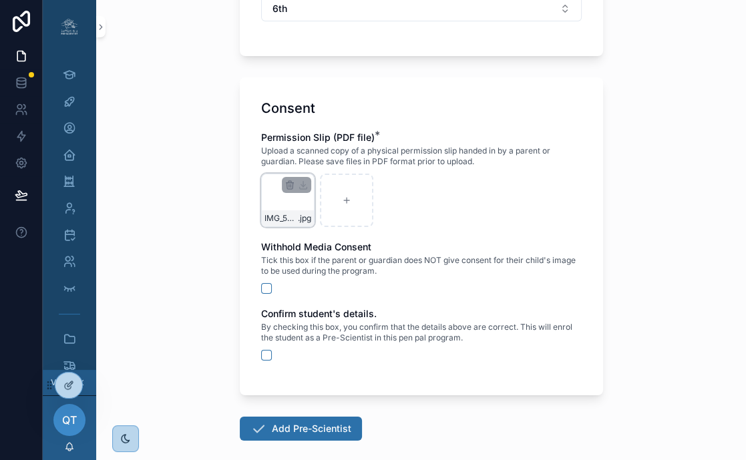
click at [292, 205] on div "IMG_5220 .jpg" at bounding box center [287, 200] width 53 height 53
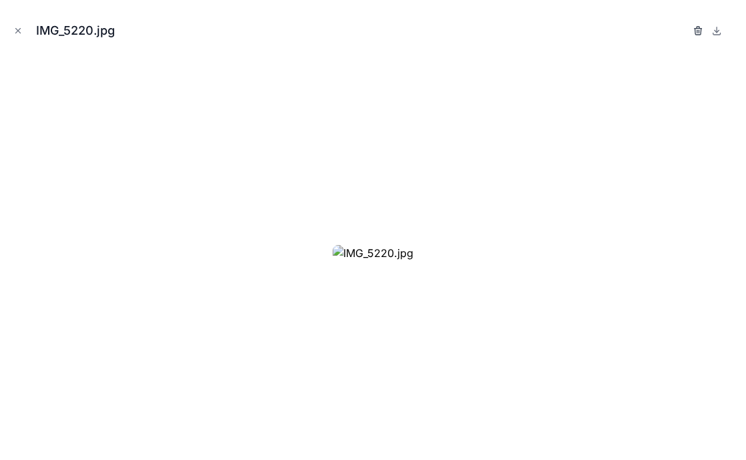
click at [696, 33] on icon "button" at bounding box center [697, 30] width 11 height 11
click at [677, 29] on div "Confirm delete?" at bounding box center [649, 31] width 107 height 16
click at [684, 32] on icon "button" at bounding box center [684, 31] width 0 height 3
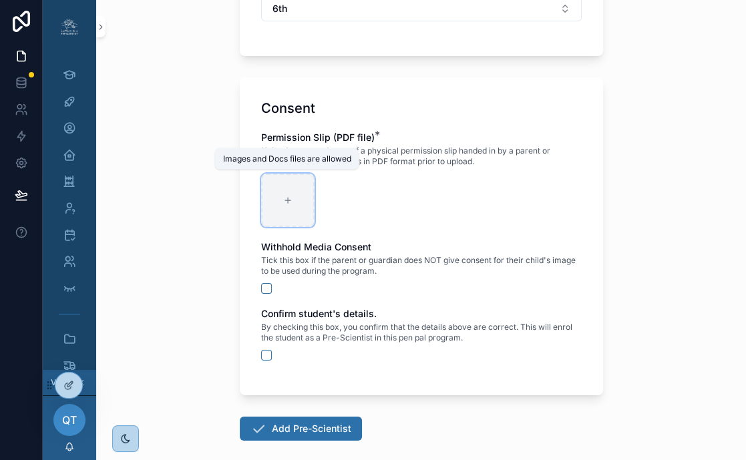
click at [294, 208] on div "scrollable content" at bounding box center [287, 200] width 53 height 53
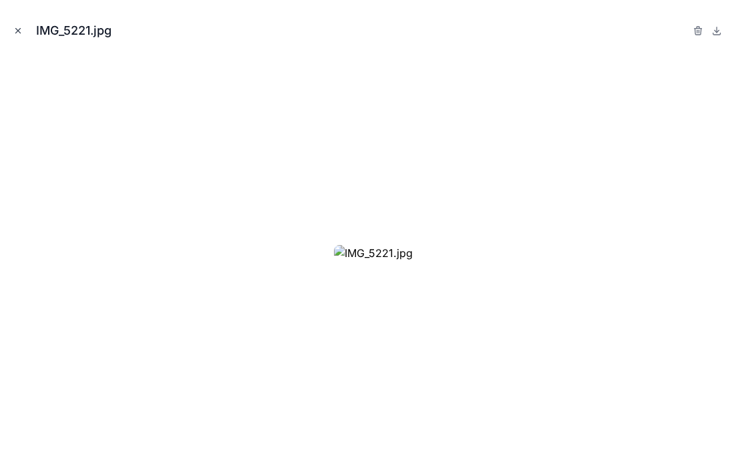
click at [20, 29] on icon "Close modal" at bounding box center [18, 31] width 5 height 5
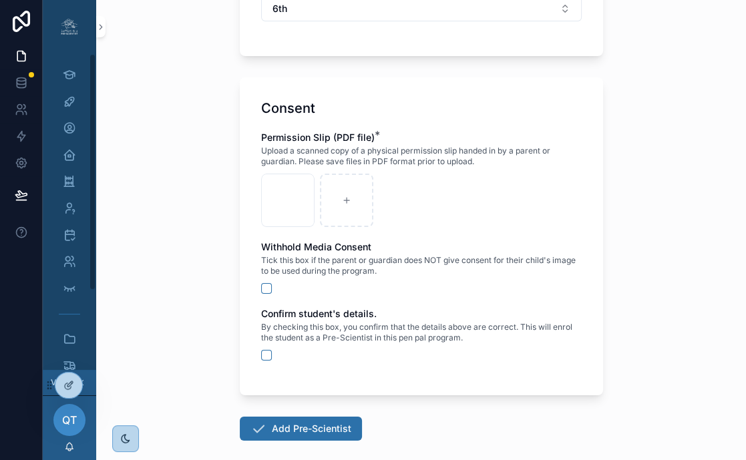
scroll to position [679, 0]
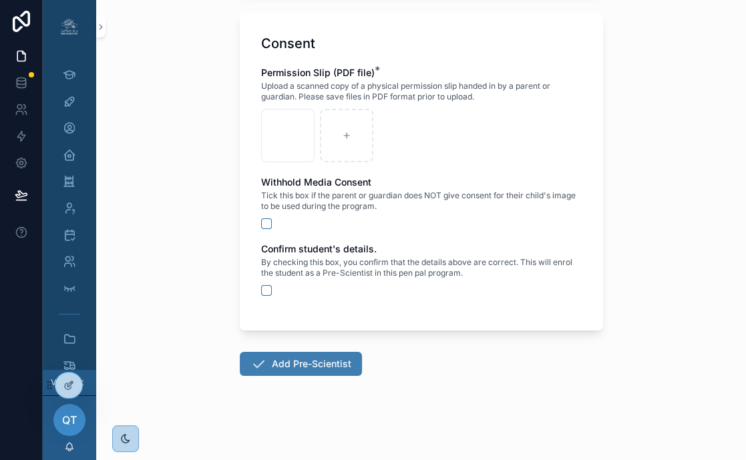
click at [298, 367] on button "Add Pre-Scientist" at bounding box center [301, 364] width 122 height 24
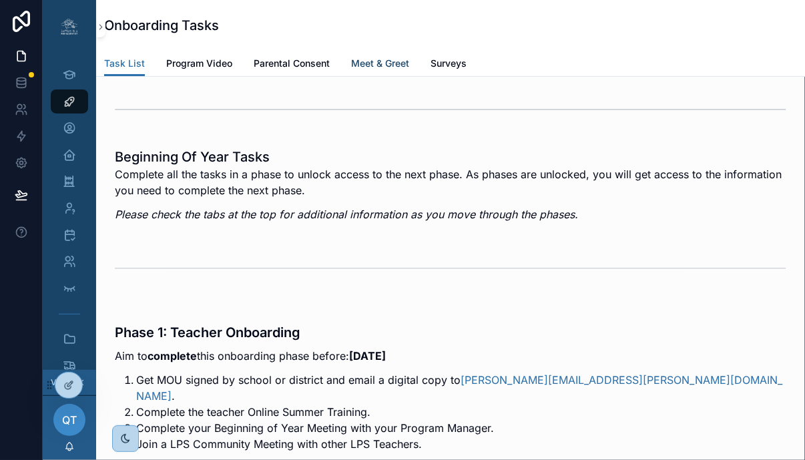
click at [393, 65] on span "Meet & Greet" at bounding box center [380, 63] width 58 height 13
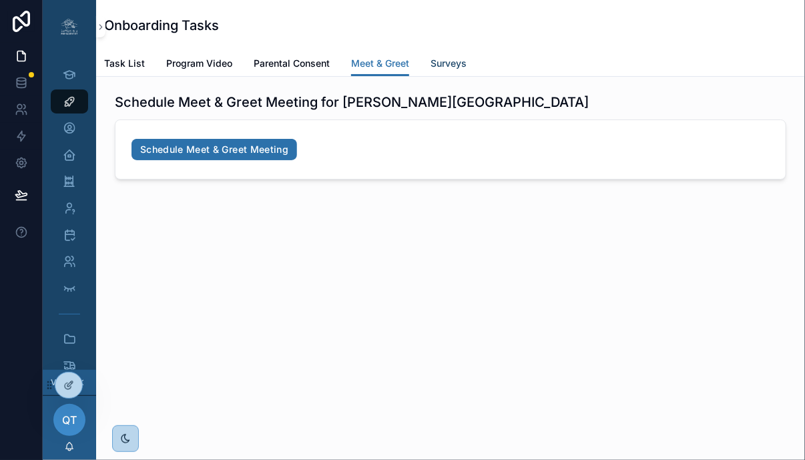
click at [448, 67] on span "Surveys" at bounding box center [449, 63] width 36 height 13
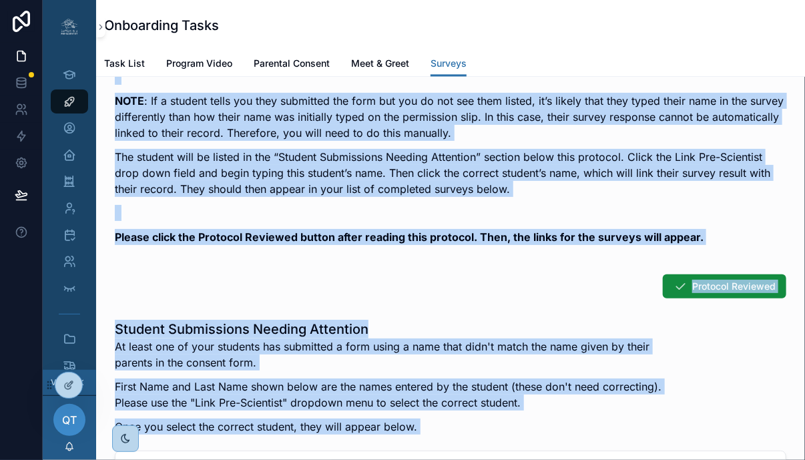
scroll to position [1209, 0]
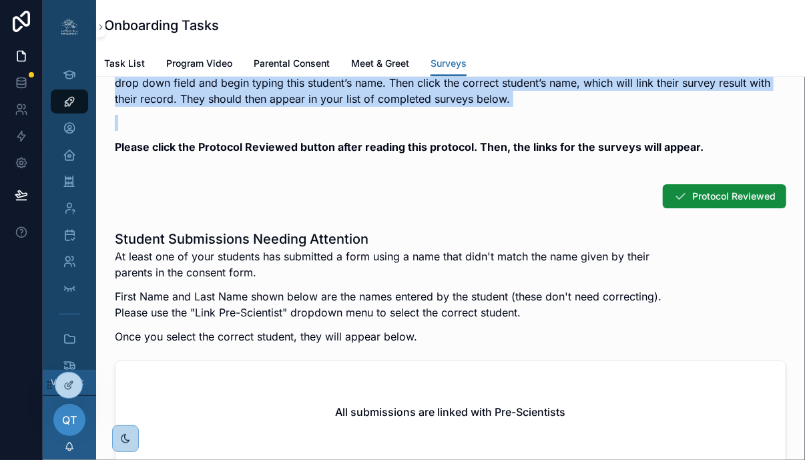
drag, startPoint x: 130, startPoint y: 195, endPoint x: 297, endPoint y: 120, distance: 183.8
copy div "Students complete the pre-program evaluation online survey . This survey consis…"
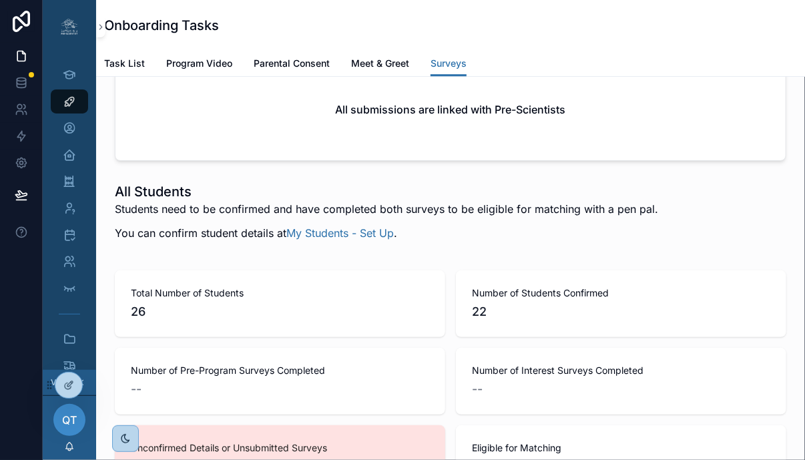
scroll to position [1501, 0]
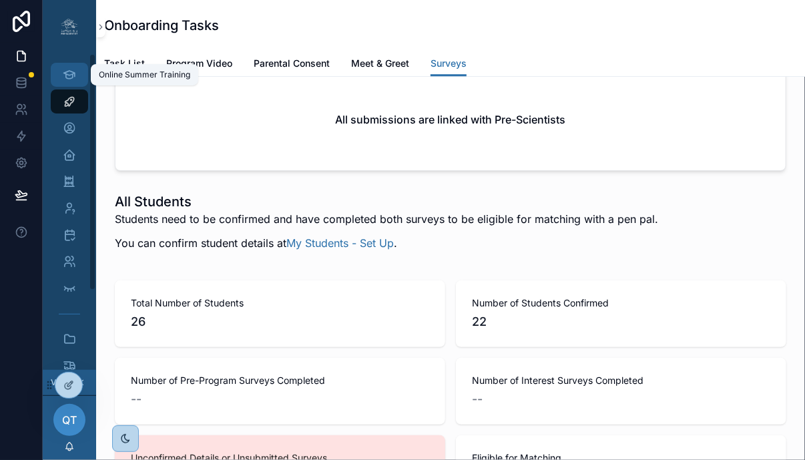
click at [69, 79] on icon "scrollable content" at bounding box center [69, 74] width 13 height 13
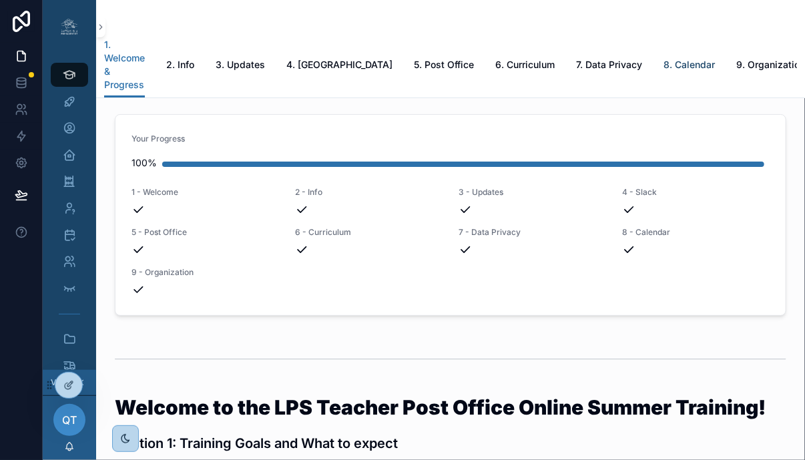
click at [682, 58] on span "8. Calendar" at bounding box center [689, 64] width 51 height 13
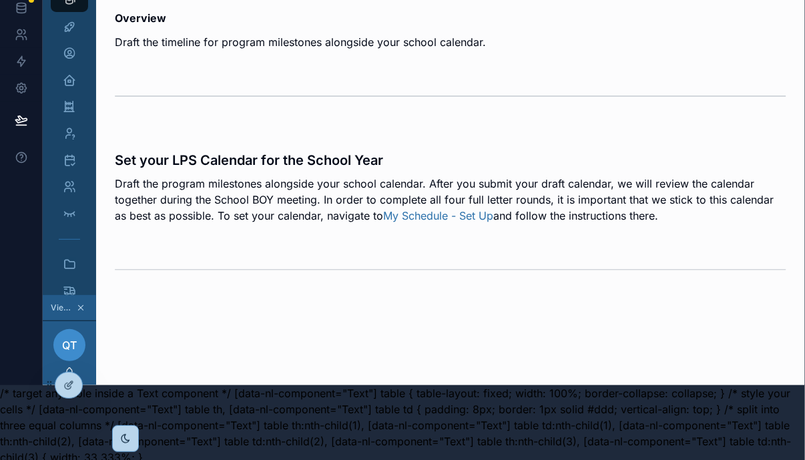
scroll to position [80, 0]
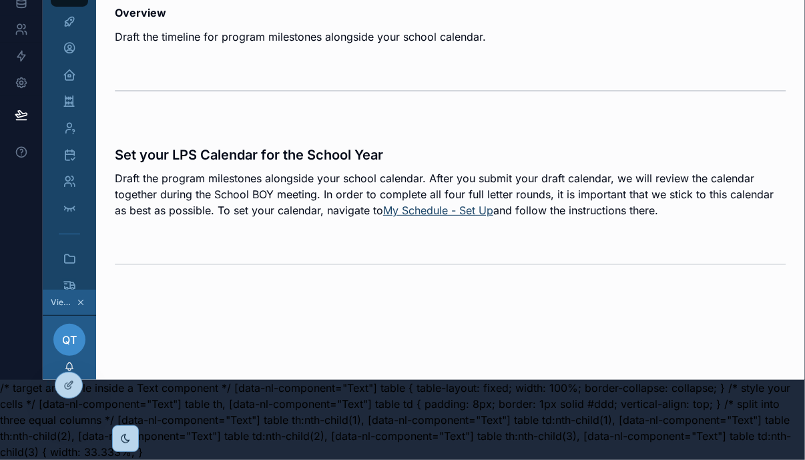
click at [413, 204] on link "My Schedule - Set Up" at bounding box center [438, 210] width 110 height 13
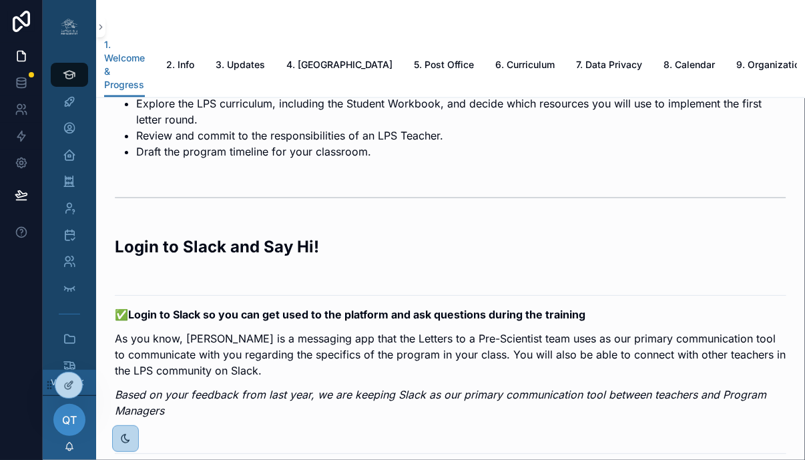
scroll to position [815, 0]
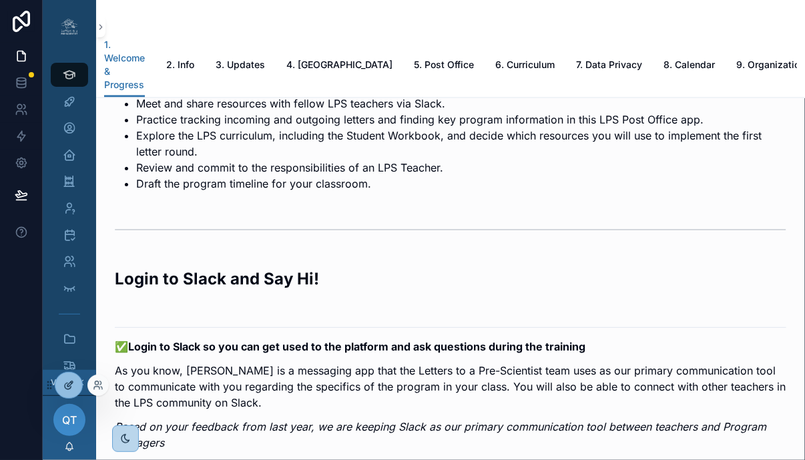
click at [73, 386] on div at bounding box center [68, 385] width 27 height 25
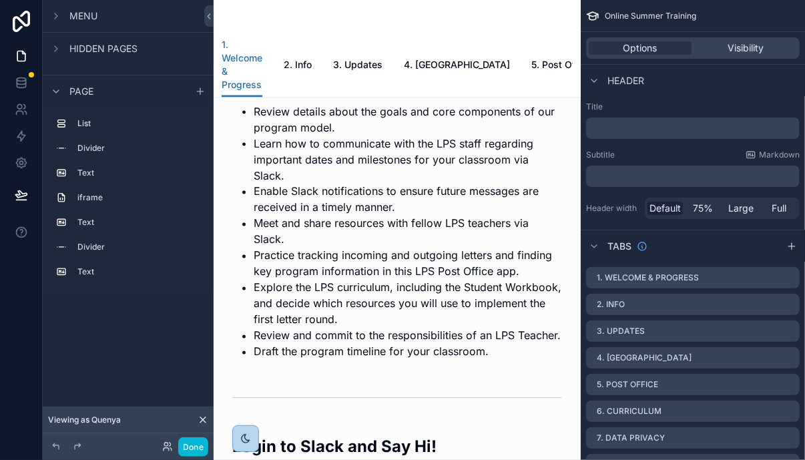
scroll to position [80, 0]
click at [200, 422] on icon at bounding box center [202, 419] width 5 height 5
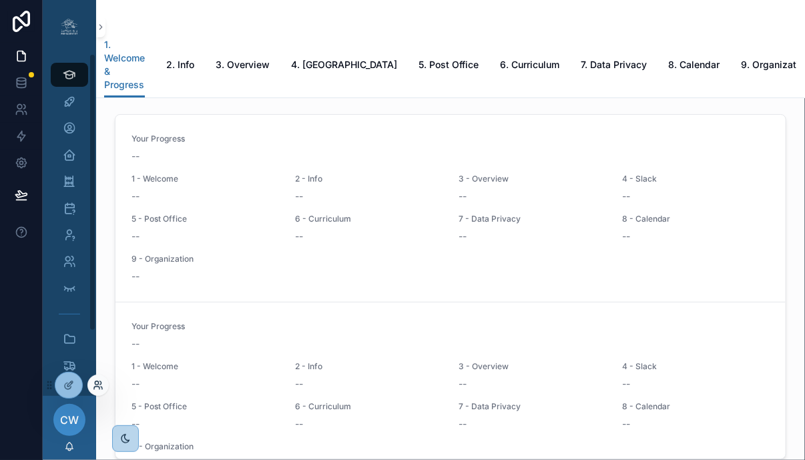
click at [93, 387] on icon at bounding box center [98, 385] width 11 height 11
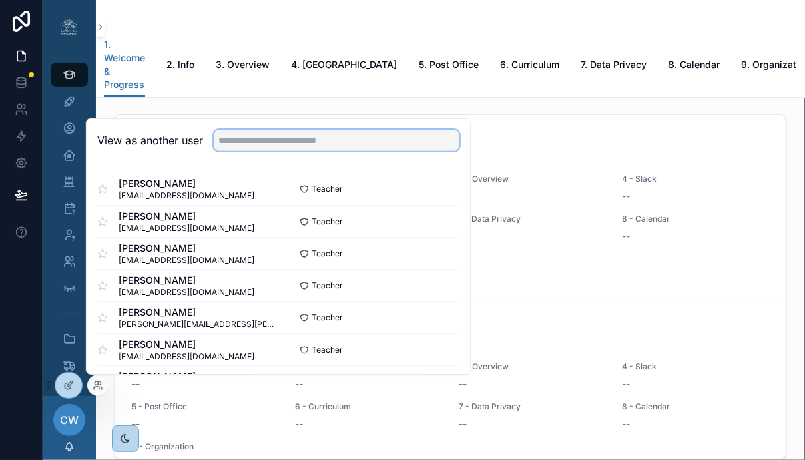
click at [300, 140] on input "text" at bounding box center [337, 140] width 246 height 21
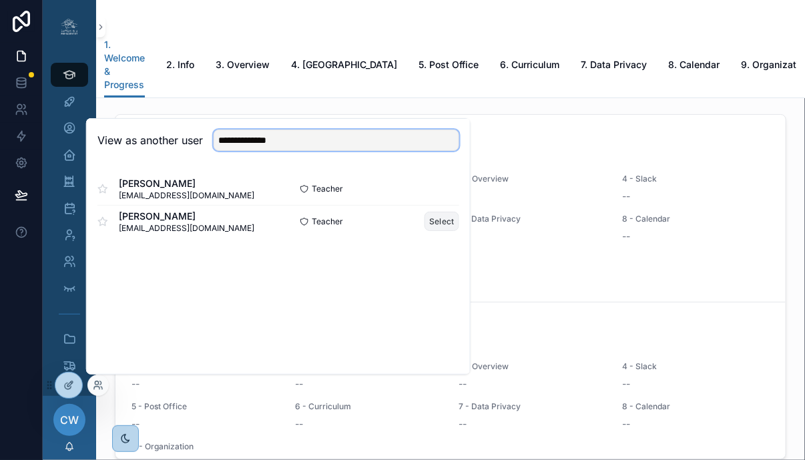
type input "**********"
click at [434, 228] on button "Select" at bounding box center [442, 221] width 35 height 19
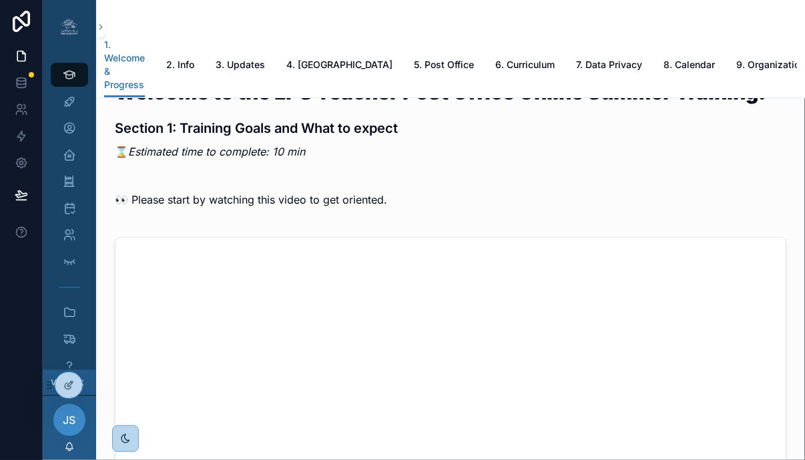
scroll to position [318, 0]
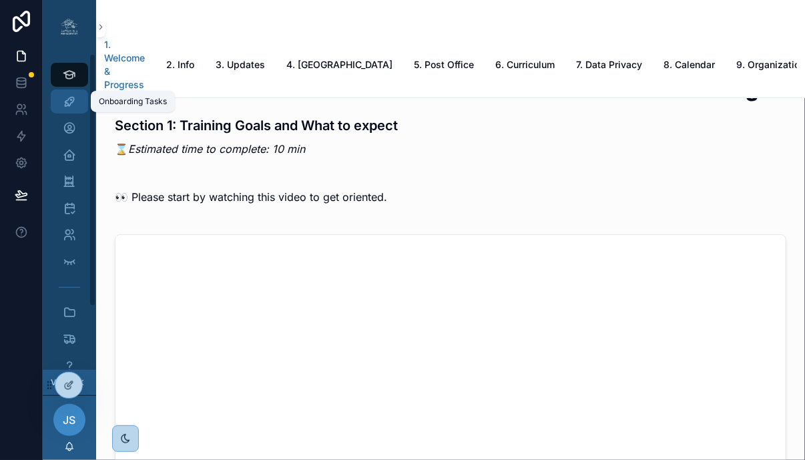
click at [79, 97] on div "Onboarding Tasks" at bounding box center [69, 101] width 21 height 21
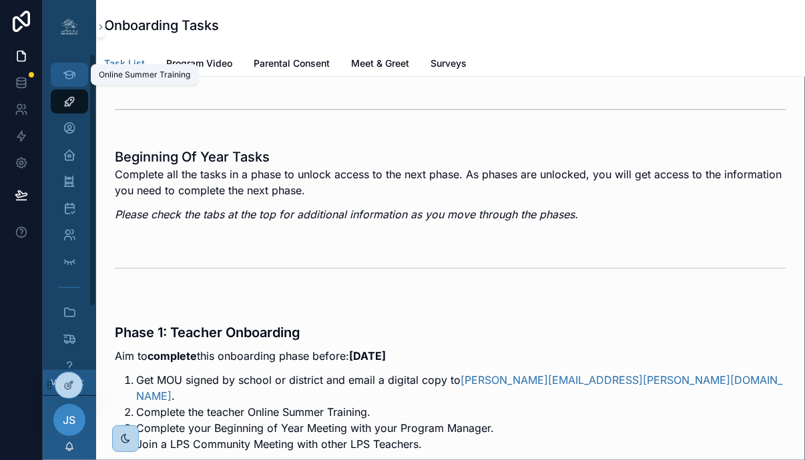
click at [66, 77] on icon "scrollable content" at bounding box center [69, 74] width 13 height 13
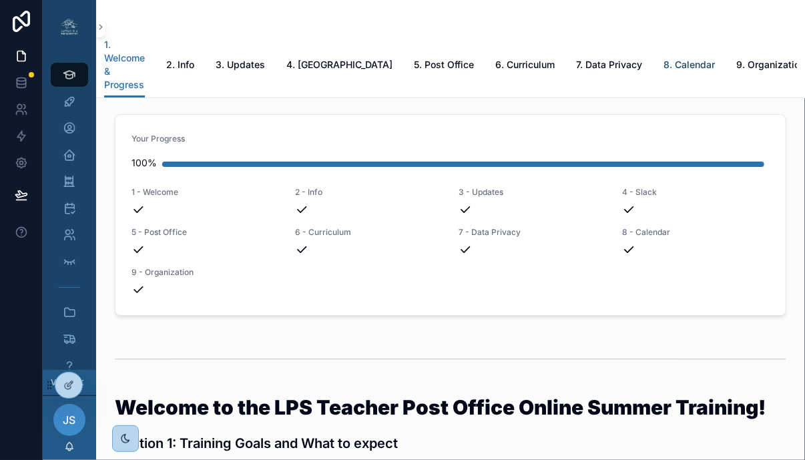
click at [700, 58] on span "8. Calendar" at bounding box center [689, 64] width 51 height 13
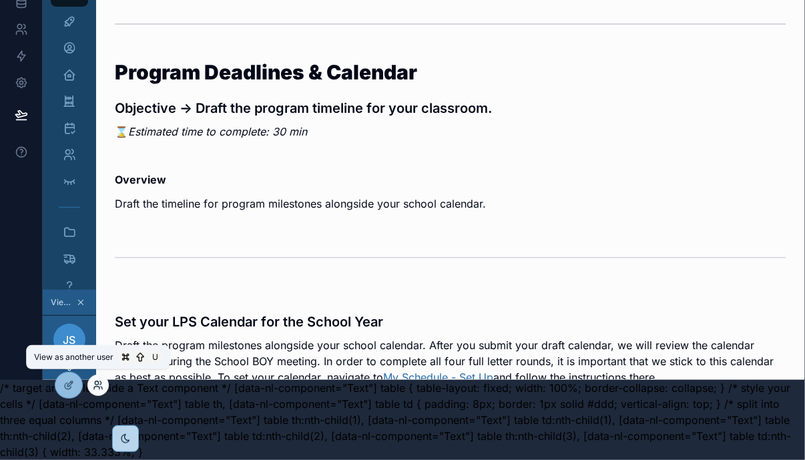
click at [93, 386] on icon at bounding box center [98, 385] width 11 height 11
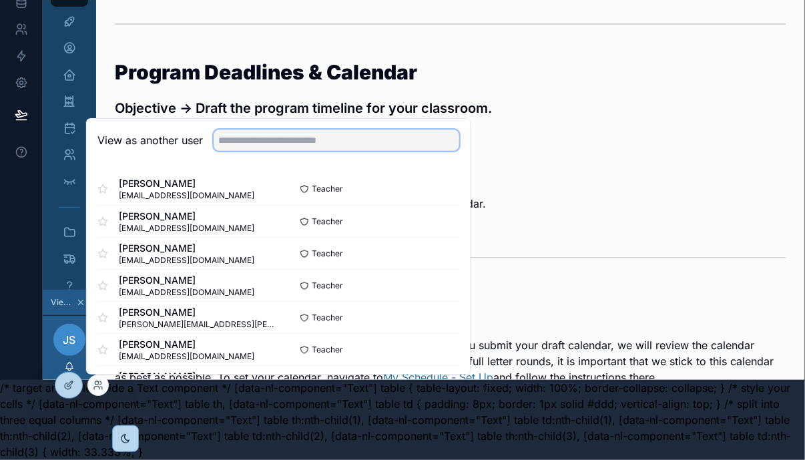
click at [270, 147] on input "text" at bounding box center [337, 140] width 246 height 21
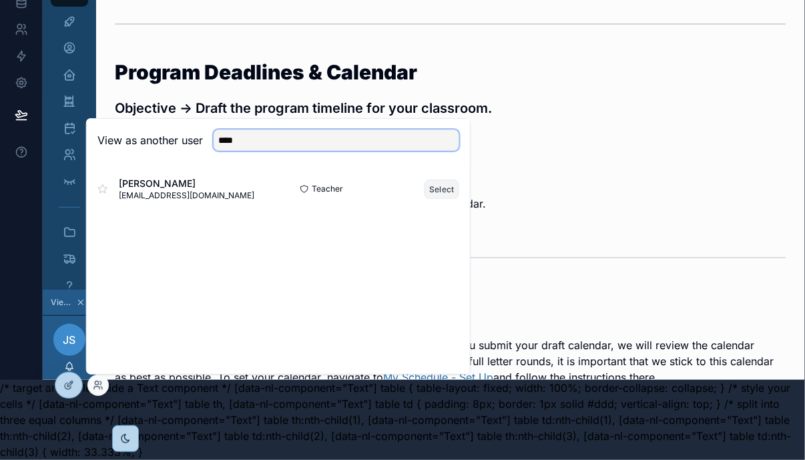
type input "****"
click at [439, 190] on button "Select" at bounding box center [442, 189] width 35 height 19
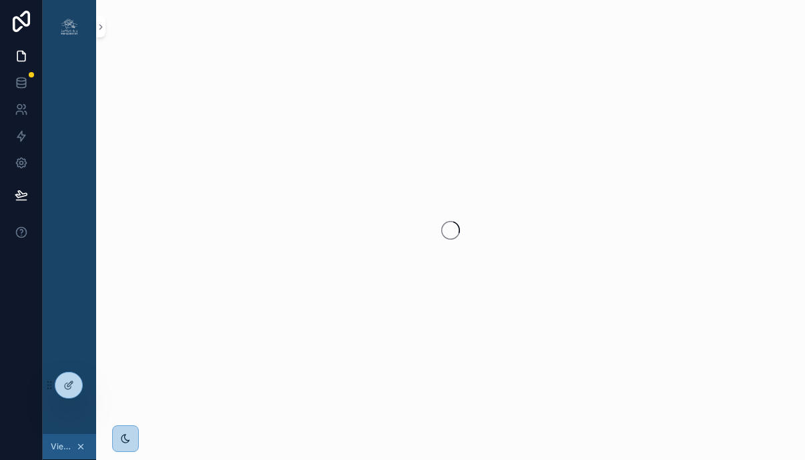
scroll to position [80, 0]
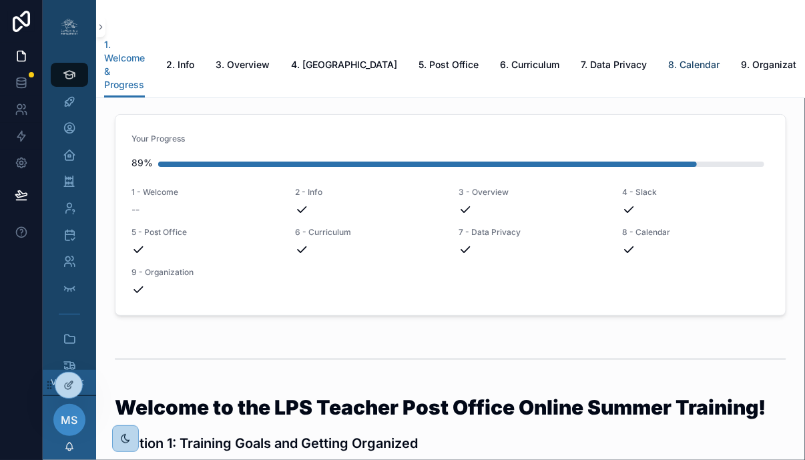
click at [700, 58] on span "8. Calendar" at bounding box center [693, 64] width 51 height 13
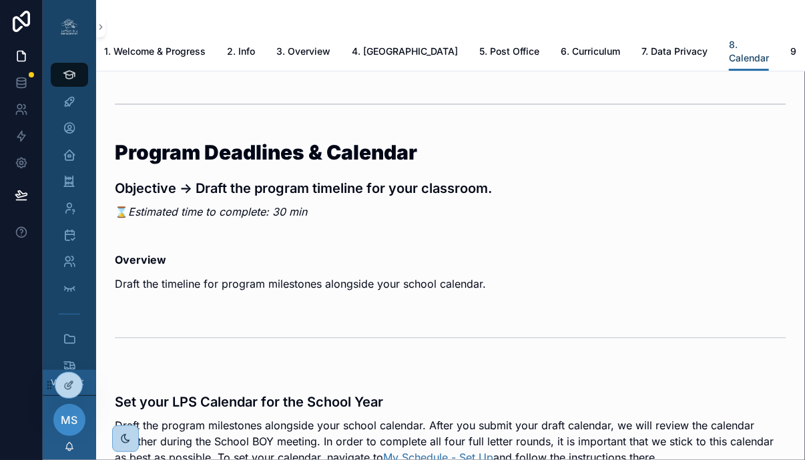
scroll to position [180, 0]
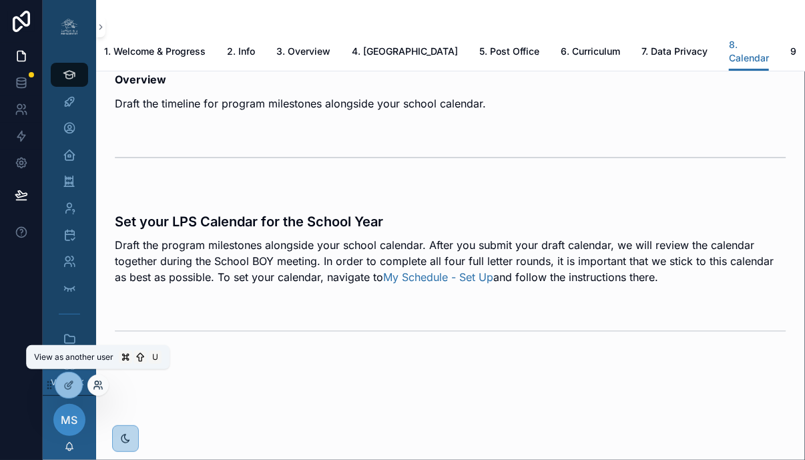
click at [94, 387] on icon at bounding box center [96, 388] width 5 height 3
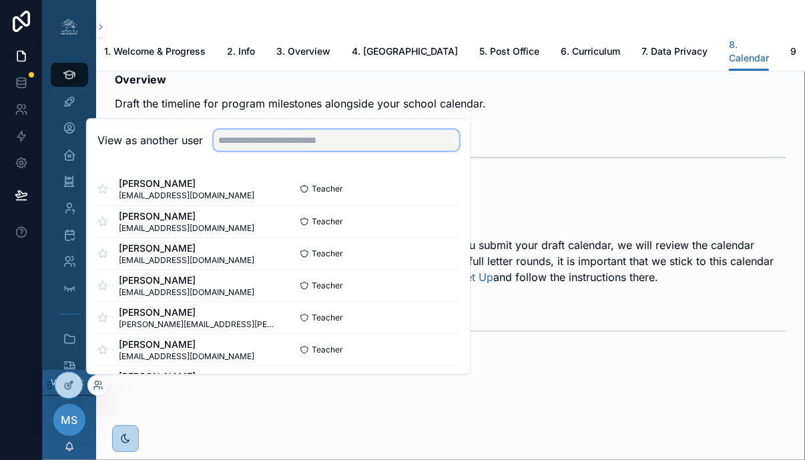
click at [268, 136] on input "text" at bounding box center [337, 140] width 246 height 21
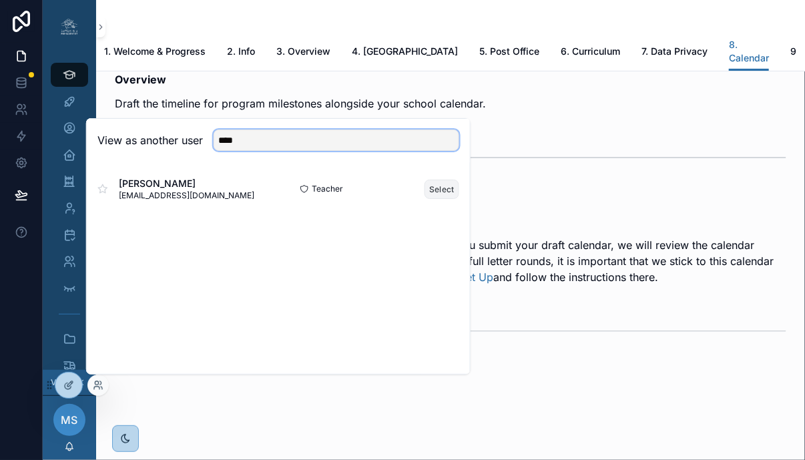
type input "****"
click at [451, 194] on button "Select" at bounding box center [442, 189] width 35 height 19
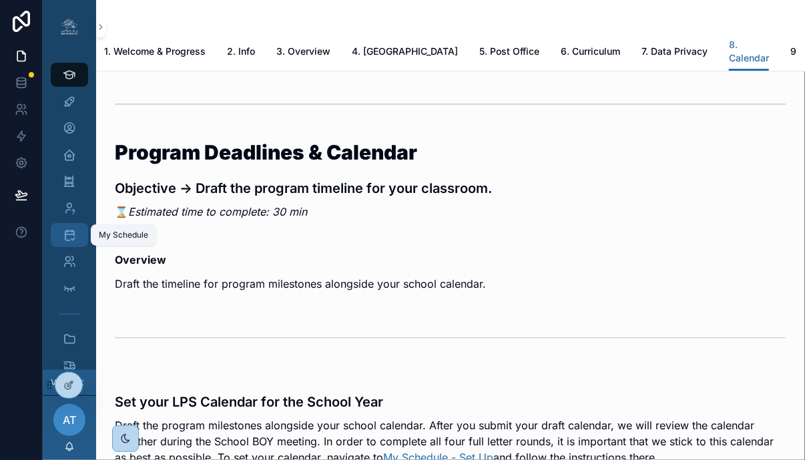
click at [79, 239] on div "My Schedule" at bounding box center [69, 234] width 21 height 21
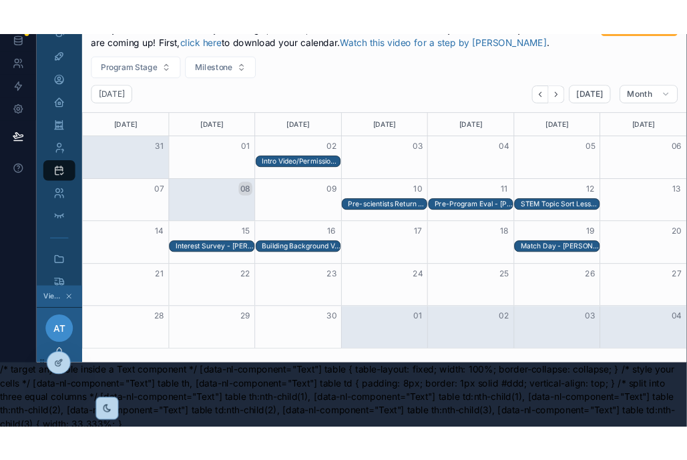
scroll to position [80, 0]
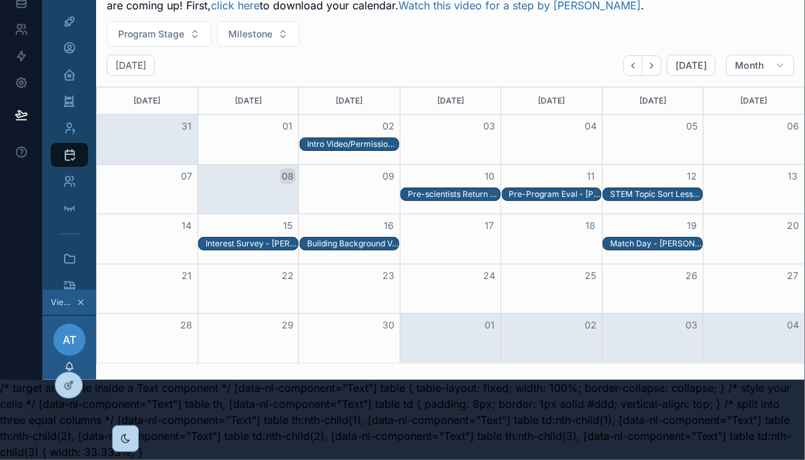
click at [456, 192] on div "Pre-scientists Return Permission Form - [PERSON_NAME]" at bounding box center [453, 194] width 91 height 11
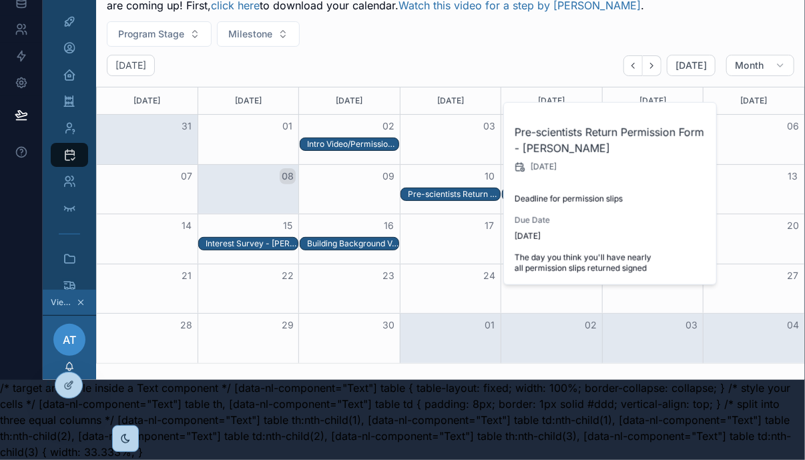
click at [440, 241] on div "Month View" at bounding box center [501, 244] width 202 height 14
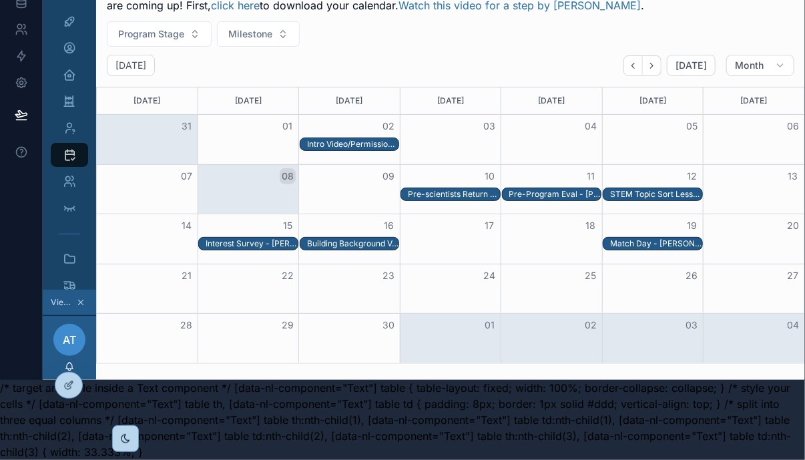
click at [560, 194] on div "Pre-Program Eval - [PERSON_NAME]" at bounding box center [554, 194] width 91 height 11
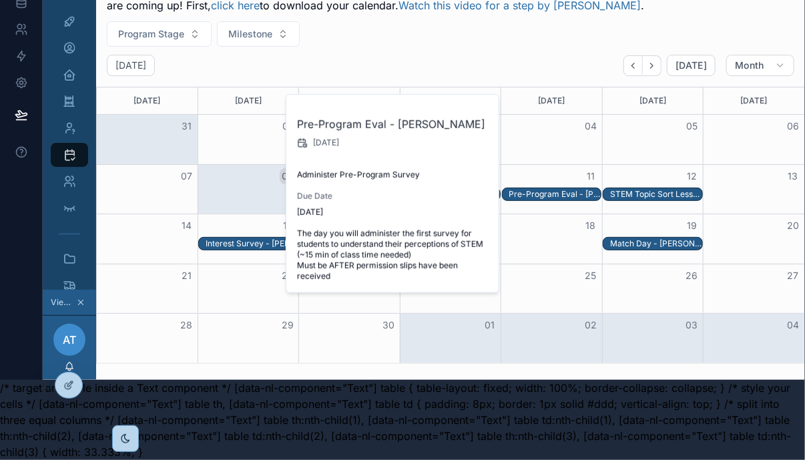
click at [653, 194] on div "STEM Topic Sort Lesson - [PERSON_NAME]" at bounding box center [655, 194] width 91 height 11
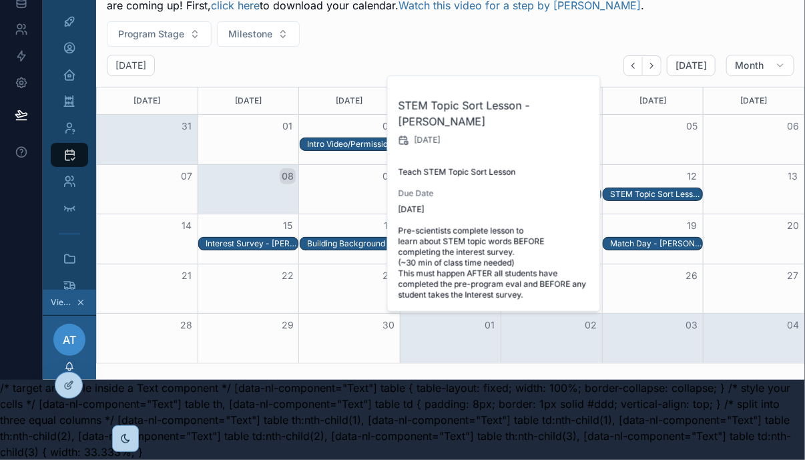
click at [621, 212] on div "Month View" at bounding box center [652, 189] width 101 height 49
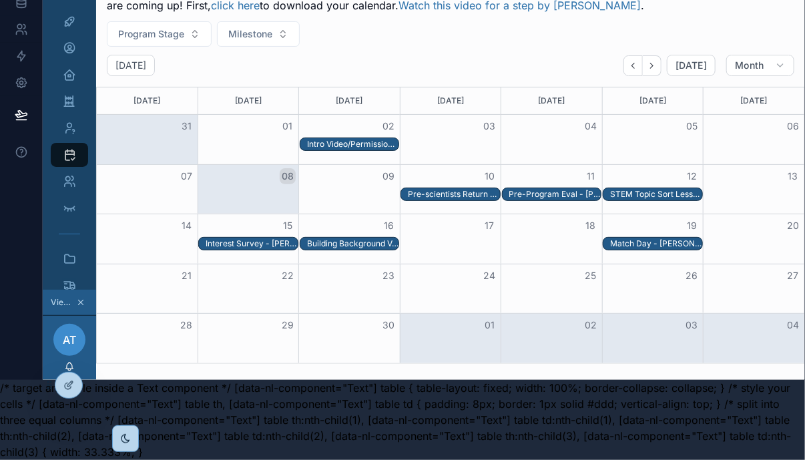
click at [576, 196] on div "Pre-Program Eval - [PERSON_NAME]" at bounding box center [554, 194] width 91 height 11
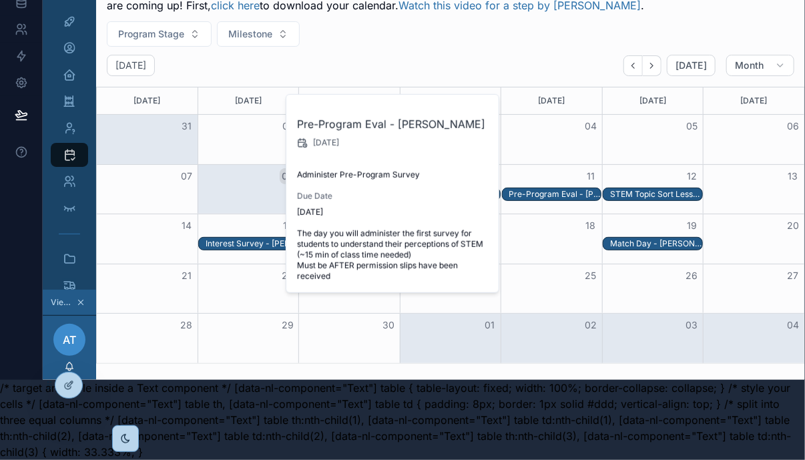
click at [244, 265] on div "22" at bounding box center [248, 275] width 101 height 23
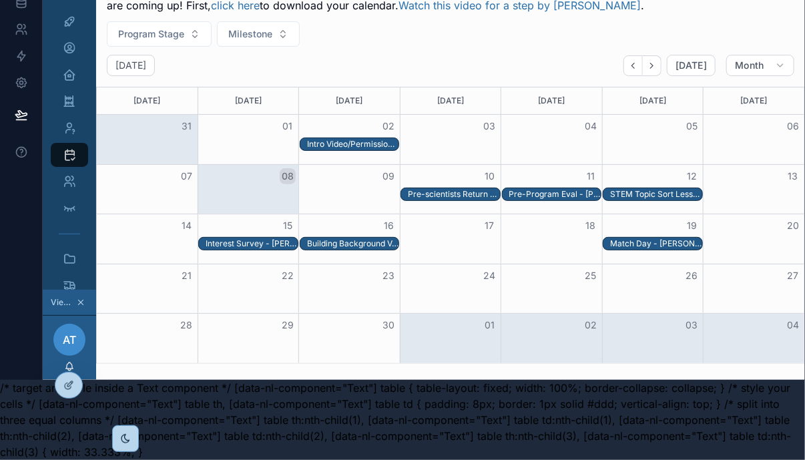
click at [243, 244] on div "Interest Survey - [PERSON_NAME]" at bounding box center [251, 243] width 91 height 11
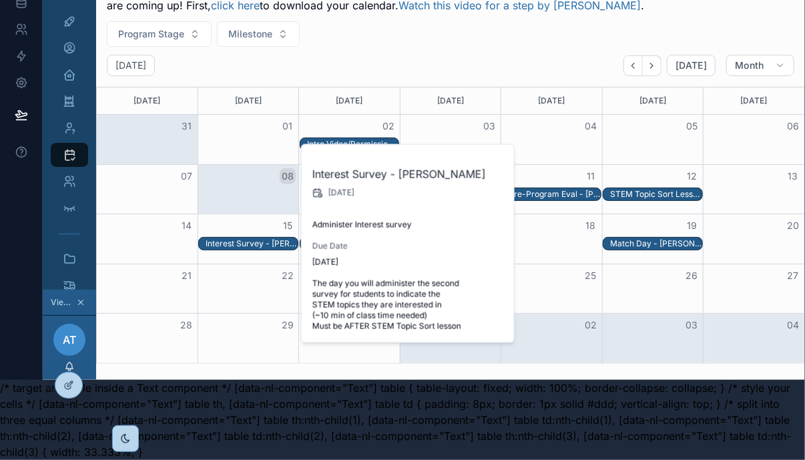
click at [560, 260] on div "Month View" at bounding box center [551, 238] width 101 height 49
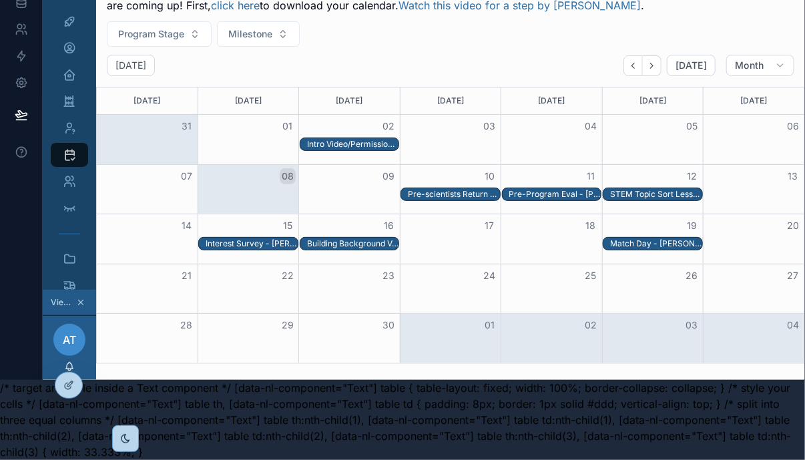
click at [383, 242] on div "Building Background Vocab - [PERSON_NAME]" at bounding box center [352, 243] width 91 height 11
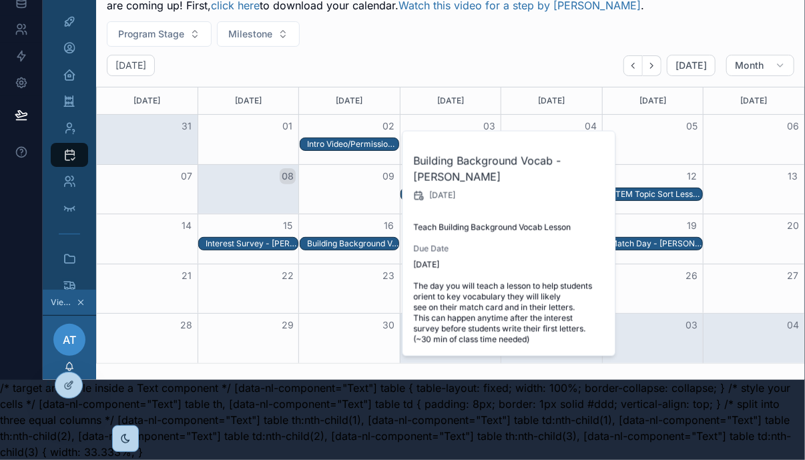
click at [355, 269] on div "23" at bounding box center [349, 275] width 101 height 23
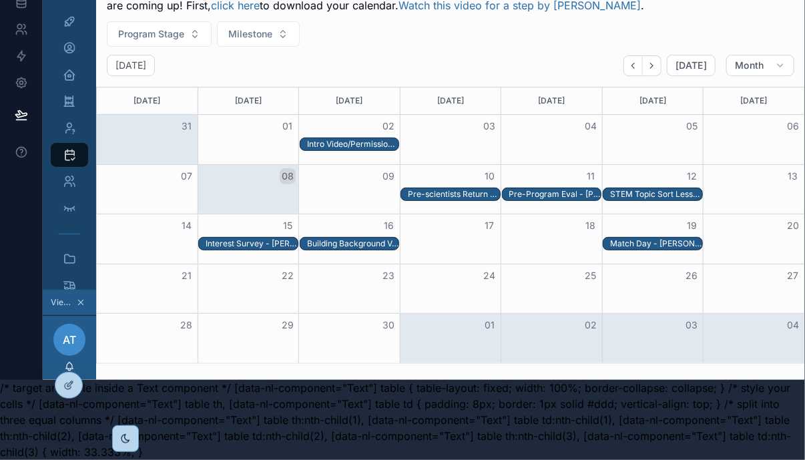
click at [664, 239] on div "Match Day - [PERSON_NAME]" at bounding box center [655, 243] width 91 height 11
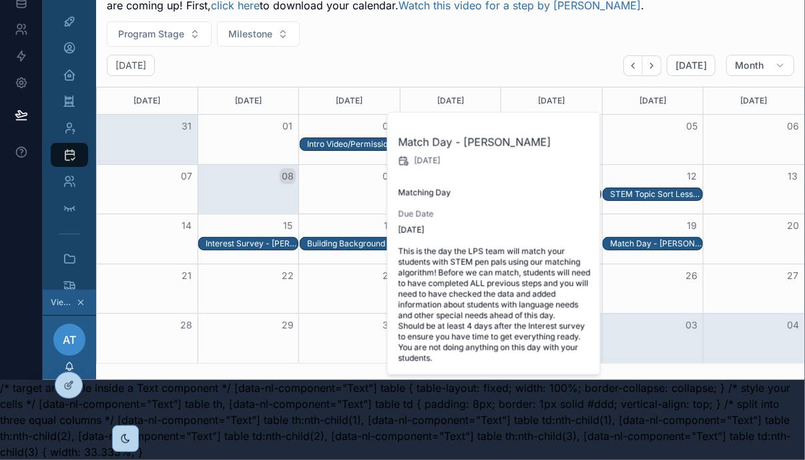
click at [657, 280] on div "26" at bounding box center [652, 275] width 101 height 23
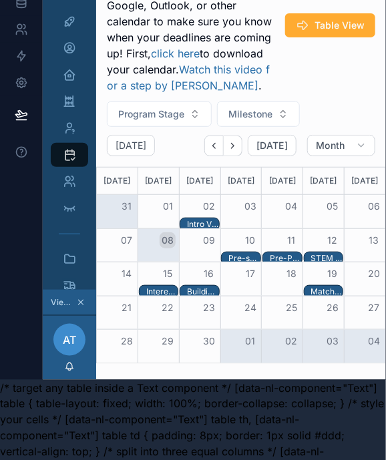
click at [238, 256] on div "Pre-scientists Return Permission Form - [PERSON_NAME]" at bounding box center [244, 258] width 32 height 11
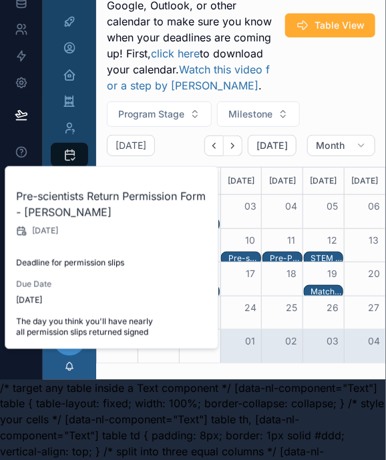
click at [278, 253] on div "Pre-Program Eval - [PERSON_NAME]" at bounding box center [286, 258] width 32 height 11
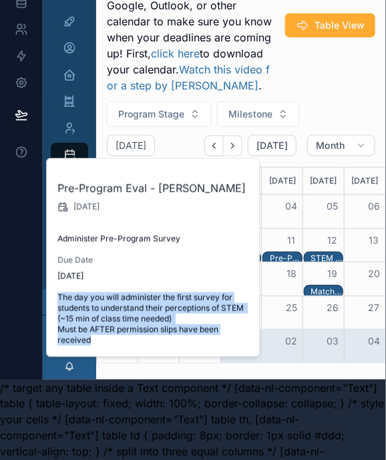
drag, startPoint x: 114, startPoint y: 341, endPoint x: 52, endPoint y: 294, distance: 77.7
click at [52, 294] on div "Pre-Program [PERSON_NAME] [DATE] Administer Pre-Program Survey Due Date [DATE] …" at bounding box center [154, 258] width 214 height 198
copy span "The day you will administer the first survey for students to understand their p…"
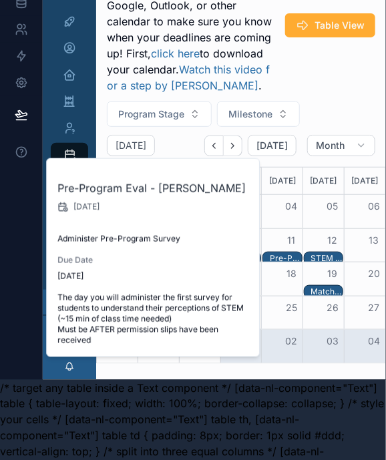
click at [315, 70] on div "Confirmed Schedule Add your LPS milestones to your Google, Outlook, or other ca…" at bounding box center [241, 28] width 268 height 131
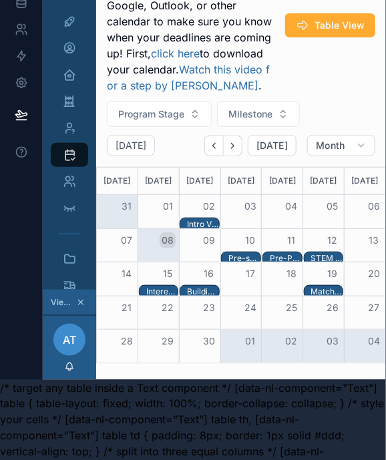
click at [280, 256] on div "Pre-Program Eval - [PERSON_NAME]" at bounding box center [286, 258] width 32 height 11
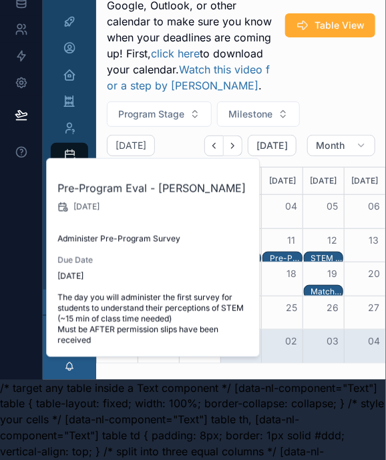
click at [323, 253] on div "STEM Topic Sort Lesson - [PERSON_NAME]" at bounding box center [327, 258] width 32 height 11
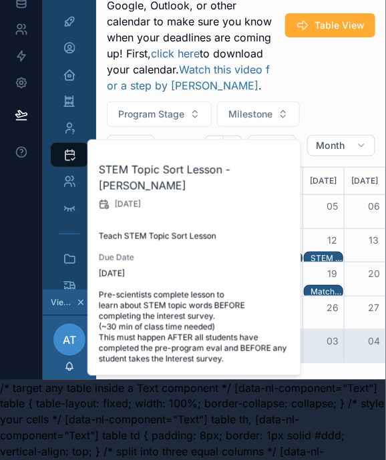
drag, startPoint x: 229, startPoint y: 366, endPoint x: 97, endPoint y: 298, distance: 148.7
click at [97, 298] on div "STEM Topic Sort Lesson - [PERSON_NAME] [DATE] Teach STEM Topic Sort Lesson Due …" at bounding box center [195, 257] width 214 height 235
click at [320, 317] on div "26" at bounding box center [323, 307] width 41 height 23
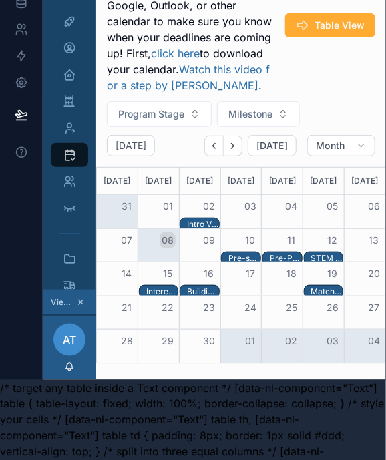
click at [160, 291] on div "Interest Survey - [PERSON_NAME]" at bounding box center [162, 291] width 32 height 11
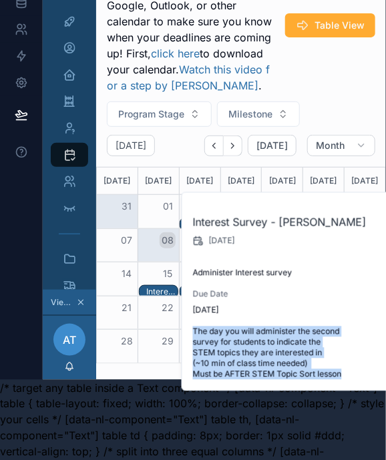
drag, startPoint x: 349, startPoint y: 377, endPoint x: 190, endPoint y: 334, distance: 164.7
click at [190, 334] on div "Interest Survey - Ashley Trzcinski 9/15/2025 Administer Interest survey Due Dat…" at bounding box center [289, 292] width 214 height 198
copy span "The day you will administer the second survey for students to indicate the STEM…"
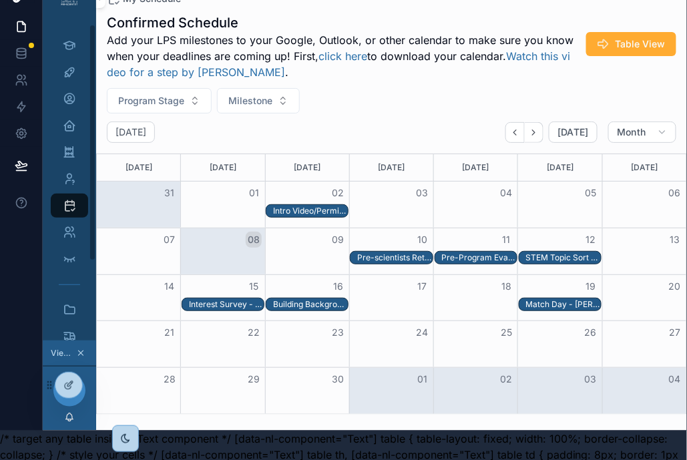
scroll to position [0, 0]
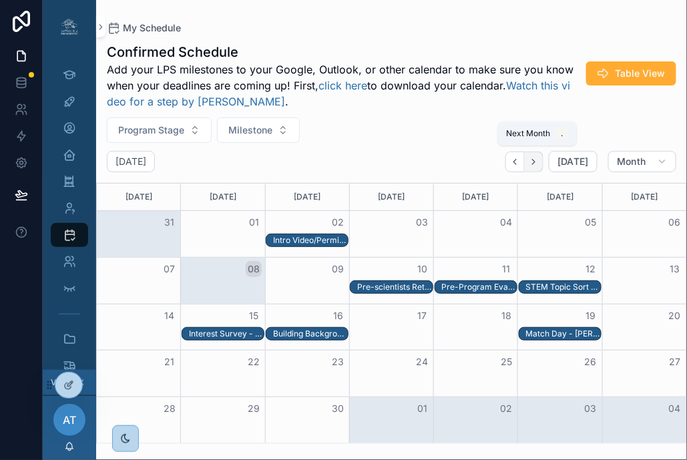
click at [539, 159] on icon "Next" at bounding box center [534, 162] width 10 height 10
